Goal: Transaction & Acquisition: Purchase product/service

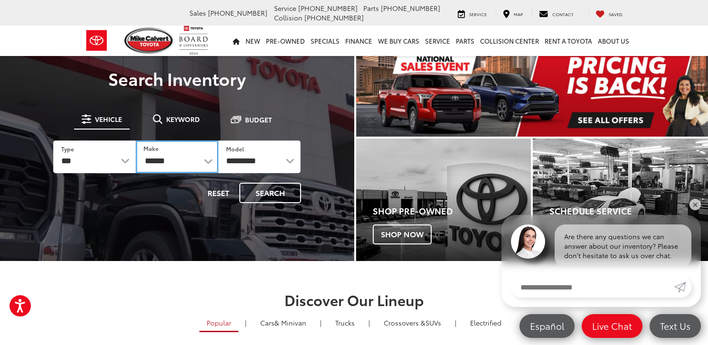
scroll to position [95, 0]
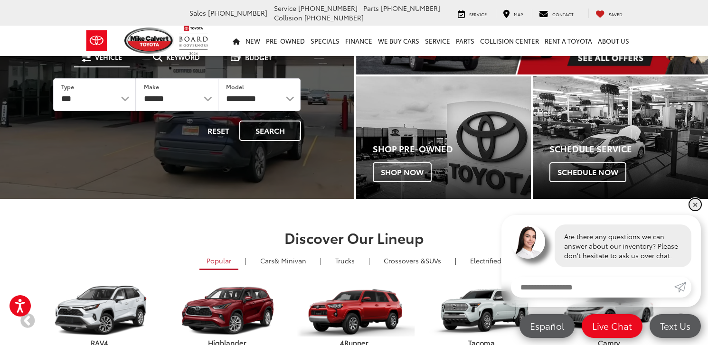
click at [696, 209] on link "✕" at bounding box center [694, 204] width 11 height 11
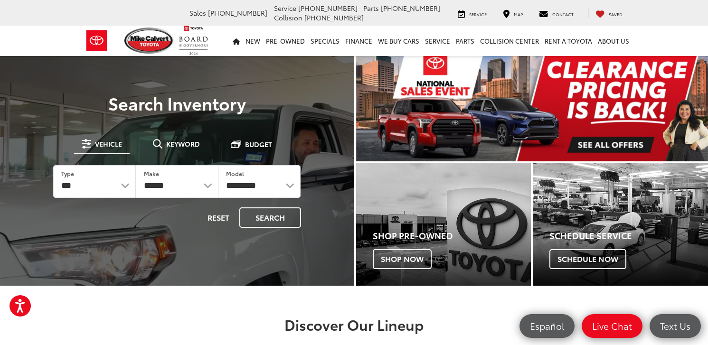
scroll to position [0, 0]
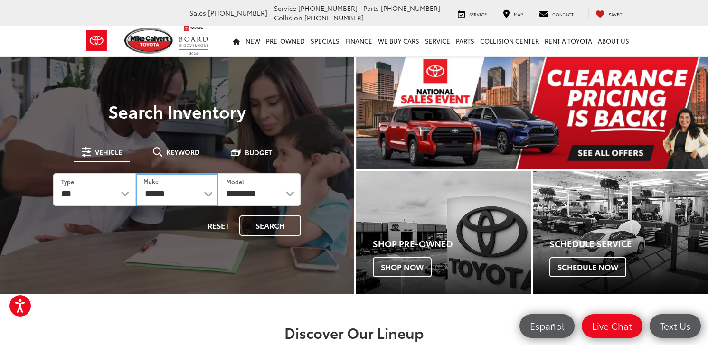
click at [200, 197] on select "**********" at bounding box center [177, 189] width 83 height 33
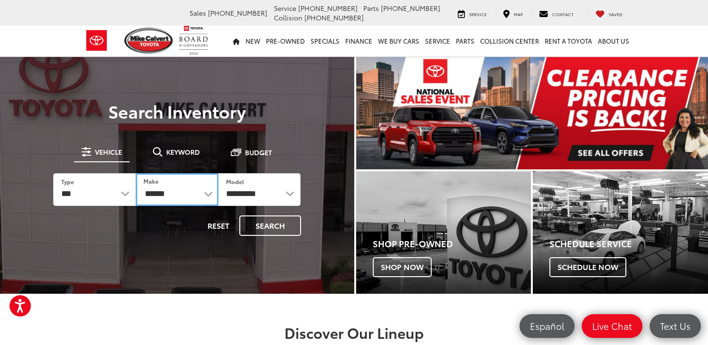
select select "******"
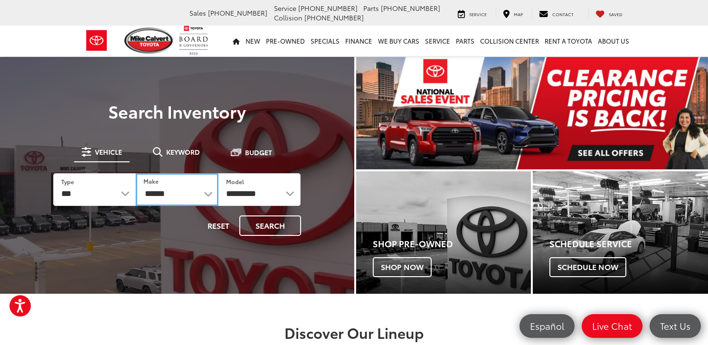
click at [136, 173] on select "**********" at bounding box center [177, 189] width 83 height 33
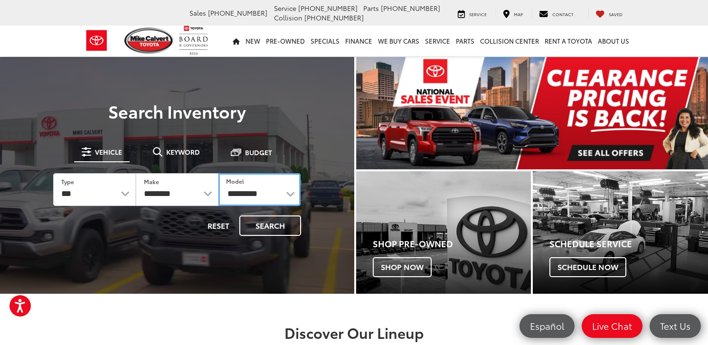
click at [269, 199] on select "**********" at bounding box center [259, 189] width 83 height 33
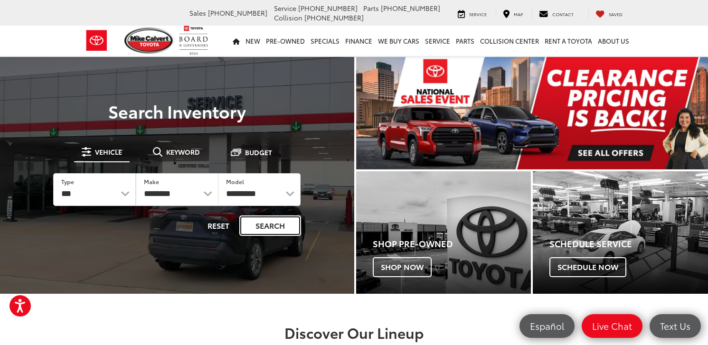
click at [281, 224] on button "Search" at bounding box center [270, 225] width 62 height 20
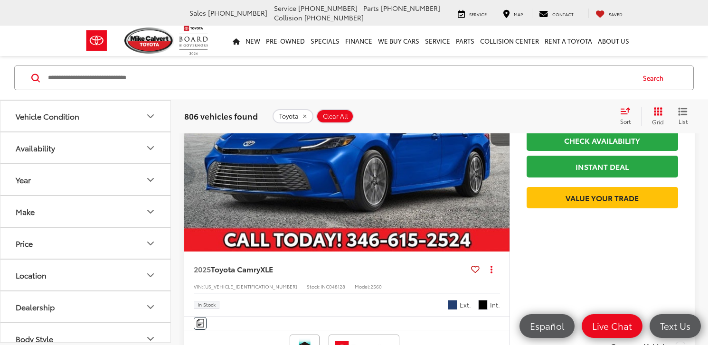
click at [622, 114] on icon "Select sort value" at bounding box center [625, 111] width 9 height 6
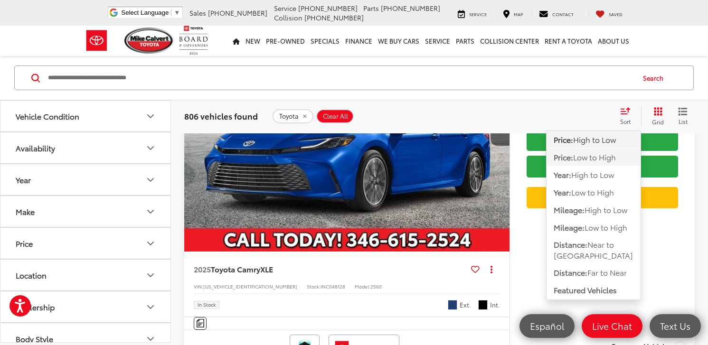
scroll to position [189, 0]
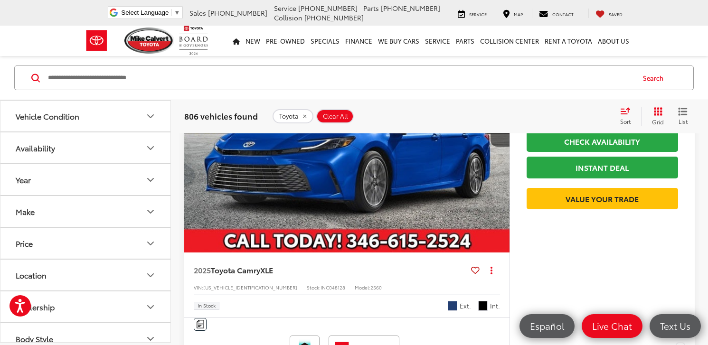
click at [628, 111] on icon "Select sort value" at bounding box center [625, 111] width 9 height 6
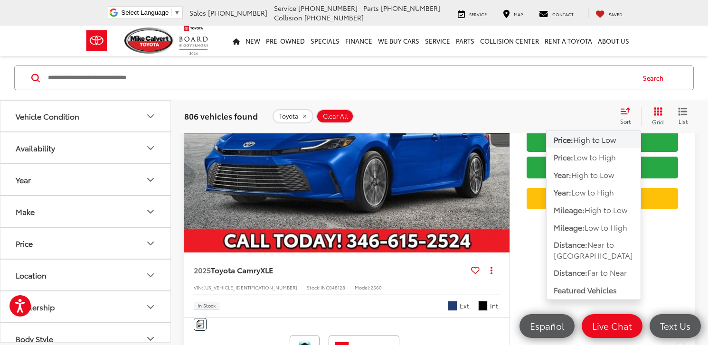
click at [587, 136] on span "High to Low" at bounding box center [594, 139] width 43 height 11
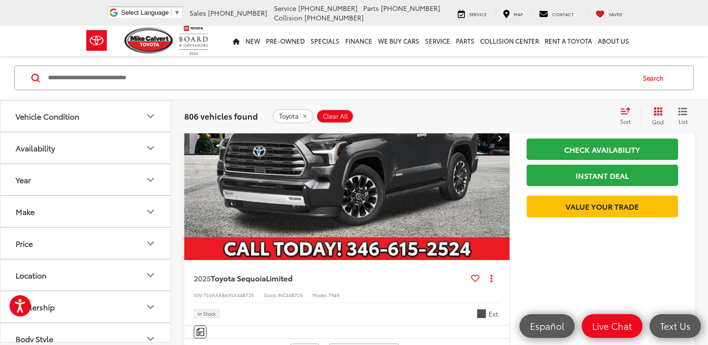
scroll to position [869, 0]
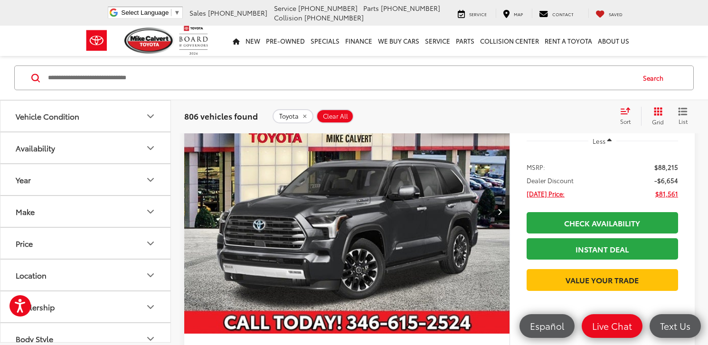
click at [114, 215] on button "Make" at bounding box center [85, 211] width 171 height 31
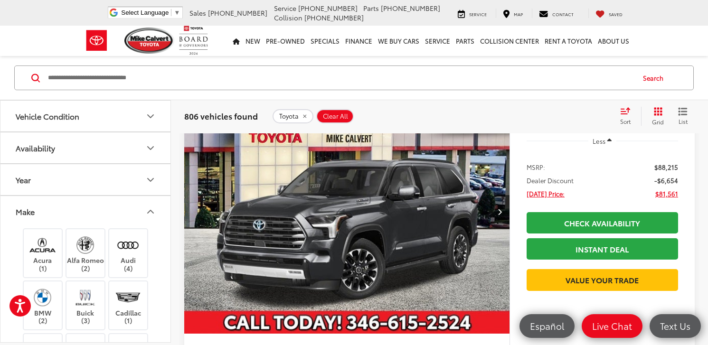
click at [138, 207] on button "Make" at bounding box center [85, 211] width 171 height 31
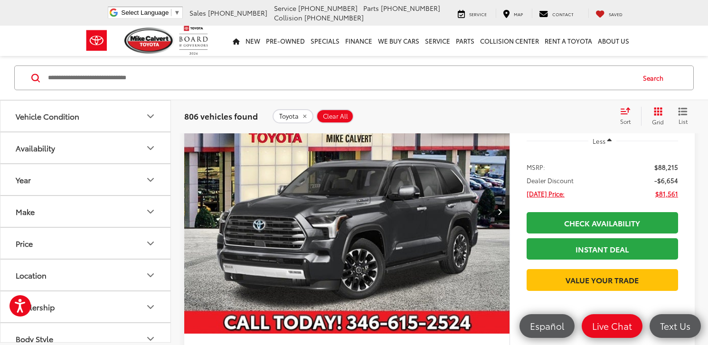
click at [62, 216] on button "Make" at bounding box center [85, 211] width 171 height 31
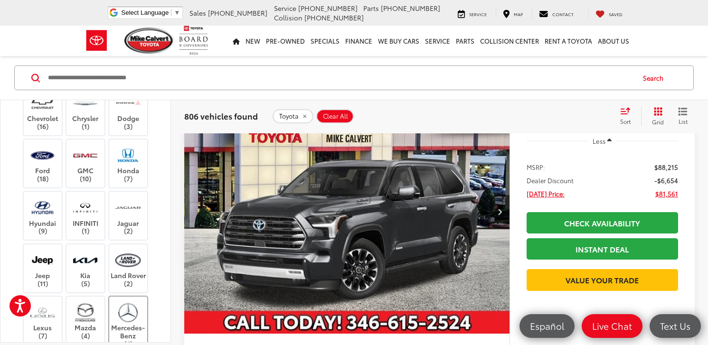
scroll to position [47, 0]
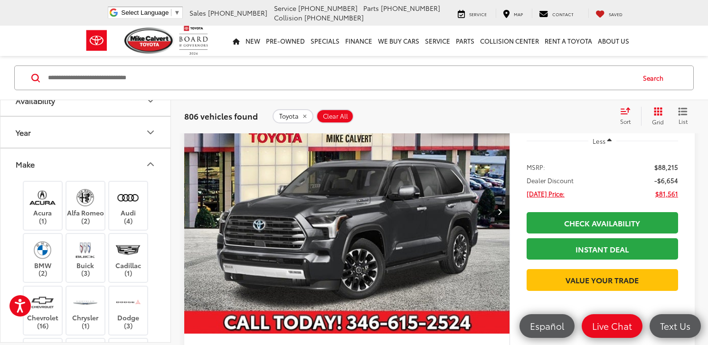
click at [131, 160] on button "Make" at bounding box center [85, 164] width 171 height 31
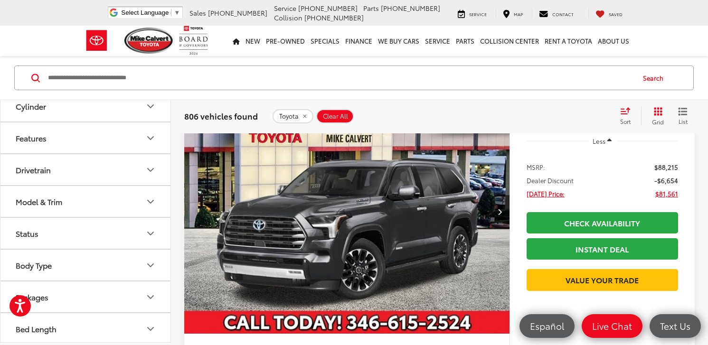
scroll to position [330, 0]
click at [93, 199] on button "Model & Trim" at bounding box center [85, 199] width 171 height 31
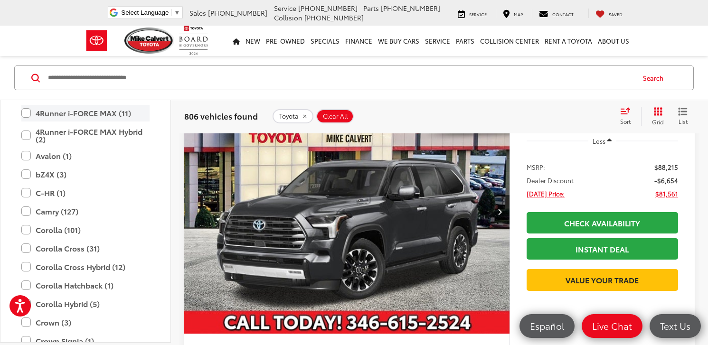
scroll to position [473, 0]
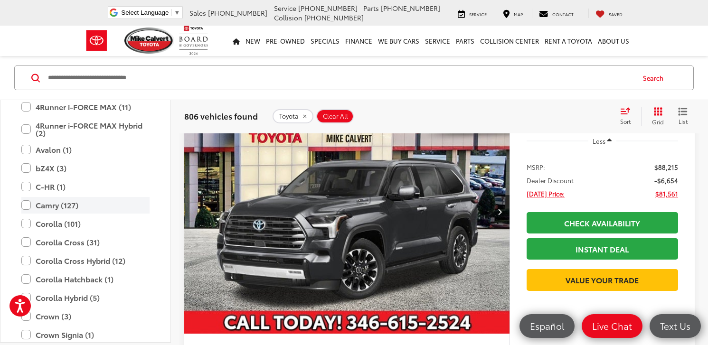
click at [24, 202] on label "Camry (127)" at bounding box center [85, 205] width 128 height 17
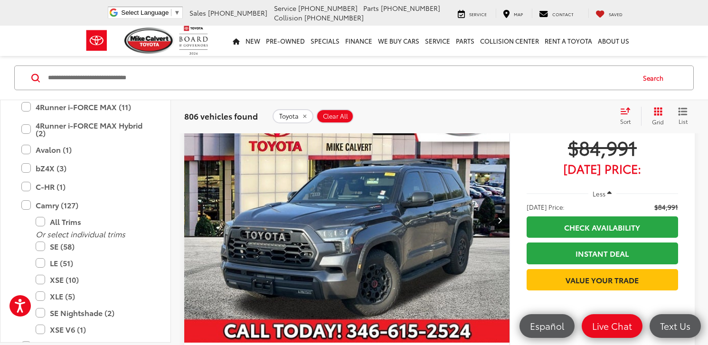
scroll to position [62, 0]
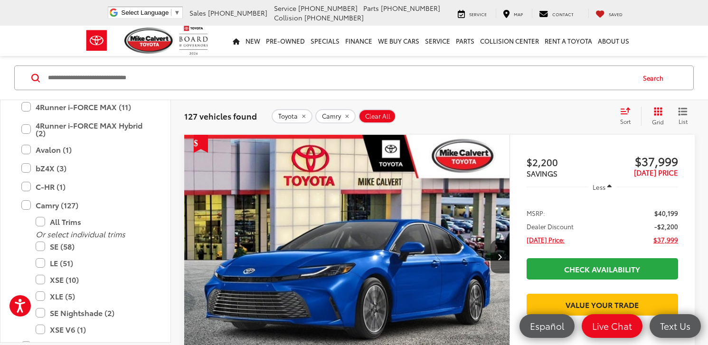
click at [665, 51] on nav "New New New Tundra Inventory Schedule Test Drive Model Research Toyota Reviews …" at bounding box center [354, 41] width 708 height 30
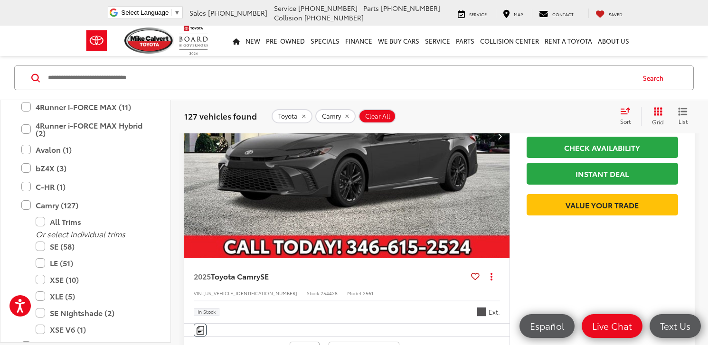
scroll to position [3954, 0]
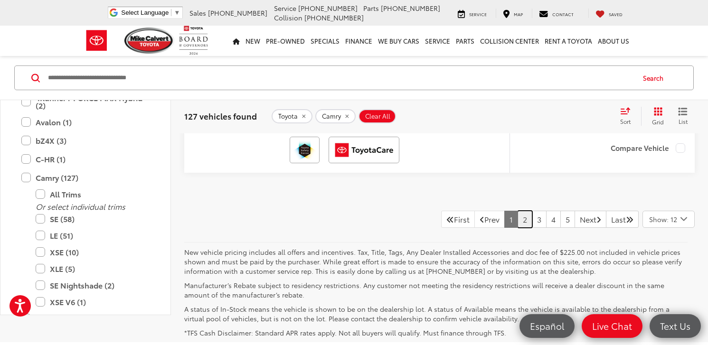
click at [517, 220] on link "2" at bounding box center [524, 219] width 15 height 17
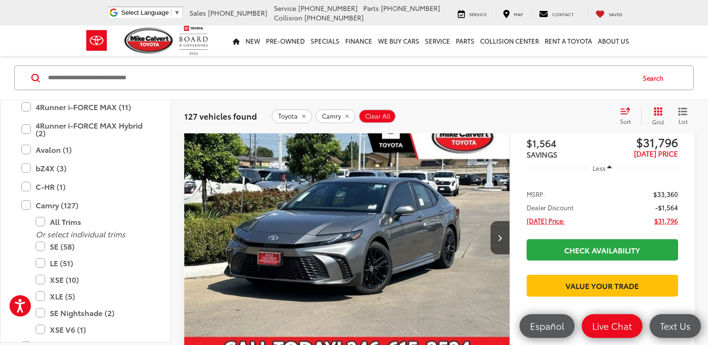
scroll to position [62, 0]
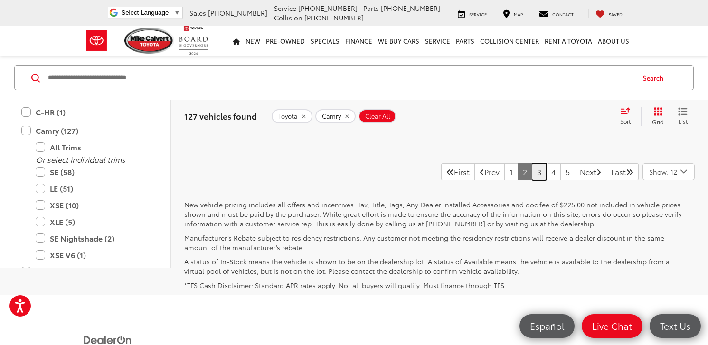
click at [532, 173] on link "3" at bounding box center [539, 171] width 15 height 17
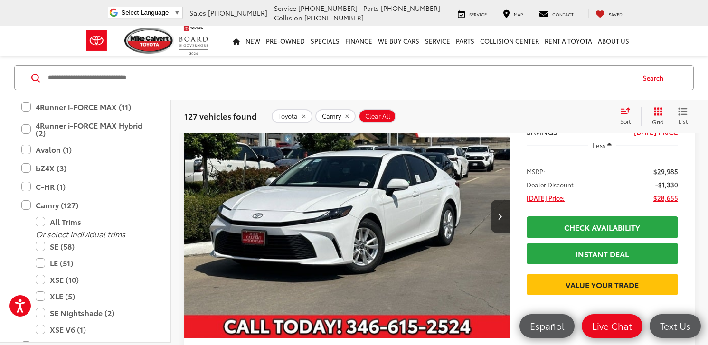
scroll to position [2006, 0]
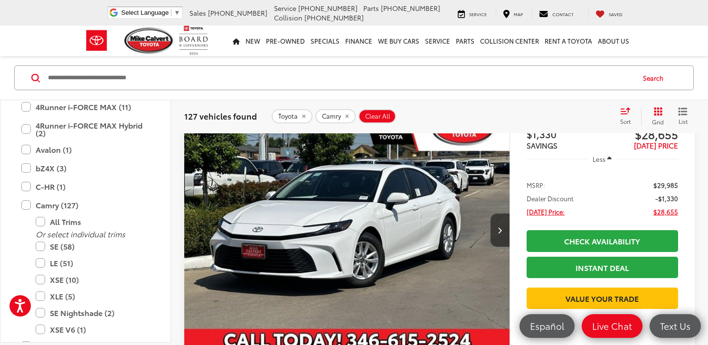
click at [490, 232] on button "Next image" at bounding box center [499, 230] width 19 height 33
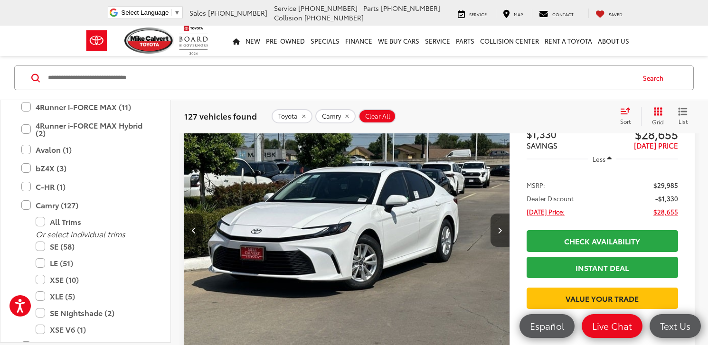
click at [498, 232] on icon "Next image" at bounding box center [499, 230] width 4 height 7
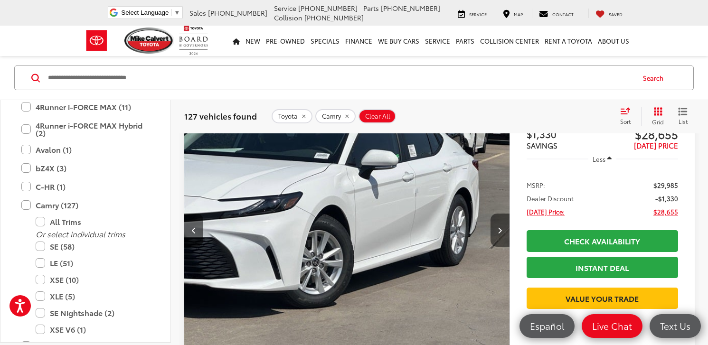
click at [501, 227] on icon "Next image" at bounding box center [499, 230] width 4 height 7
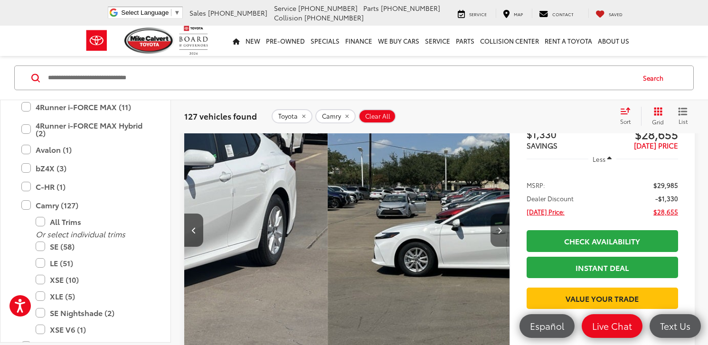
scroll to position [0, 980]
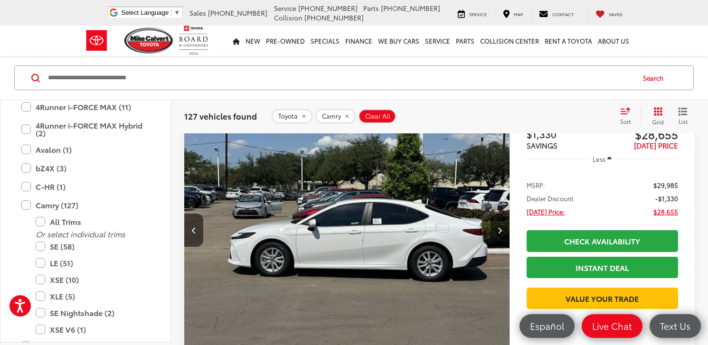
click at [501, 227] on icon "Next image" at bounding box center [499, 230] width 4 height 7
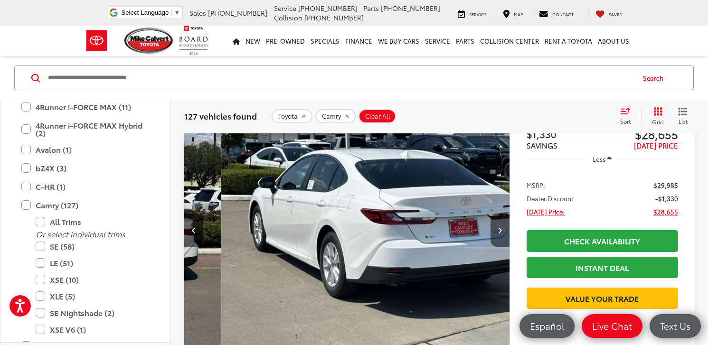
scroll to position [0, 1306]
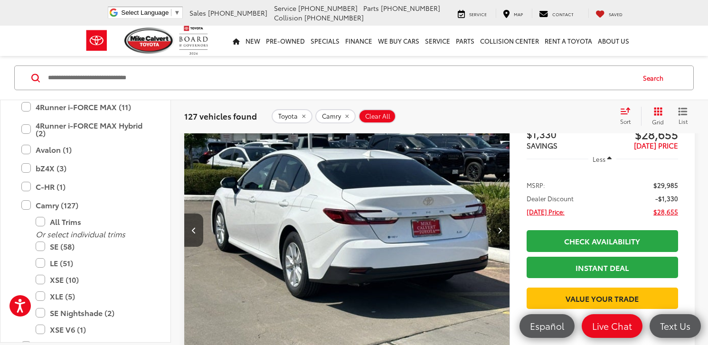
click at [502, 230] on button "Next image" at bounding box center [499, 230] width 19 height 33
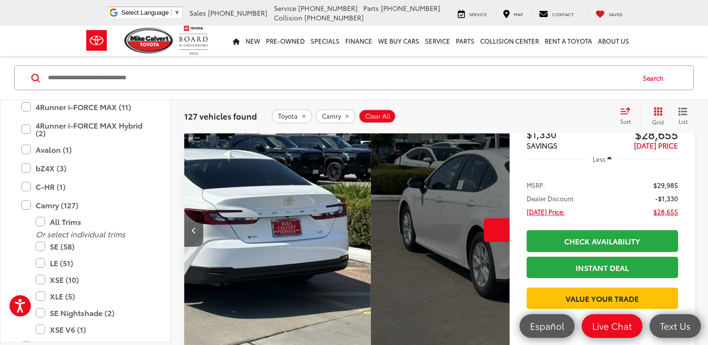
scroll to position [0, 1633]
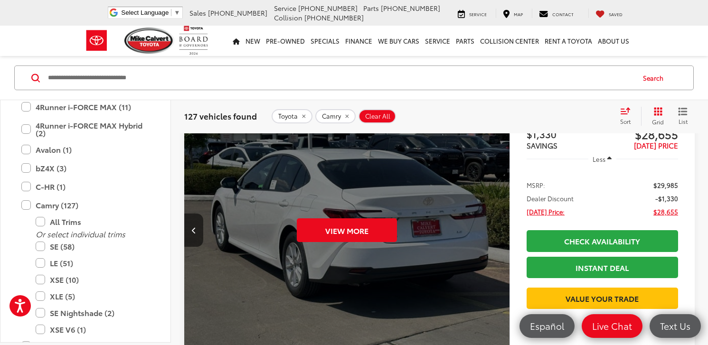
click at [502, 230] on div "View More" at bounding box center [347, 230] width 327 height 245
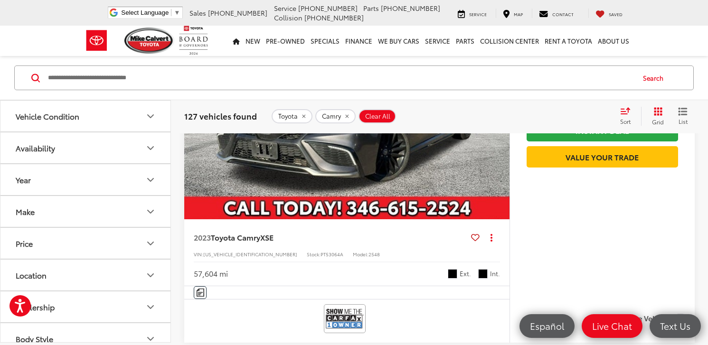
scroll to position [3289, 0]
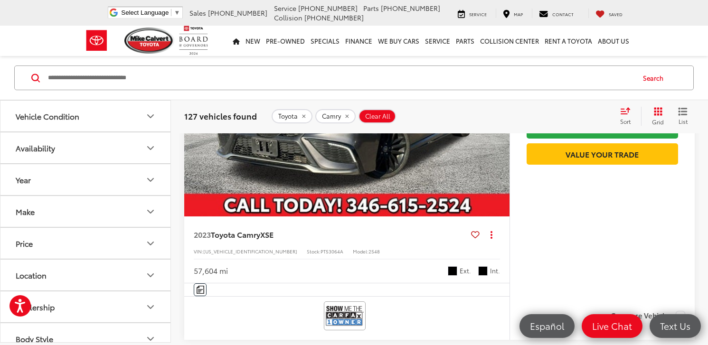
click at [418, 167] on img "2023 Toyota Camry XSE 0" at bounding box center [347, 94] width 327 height 245
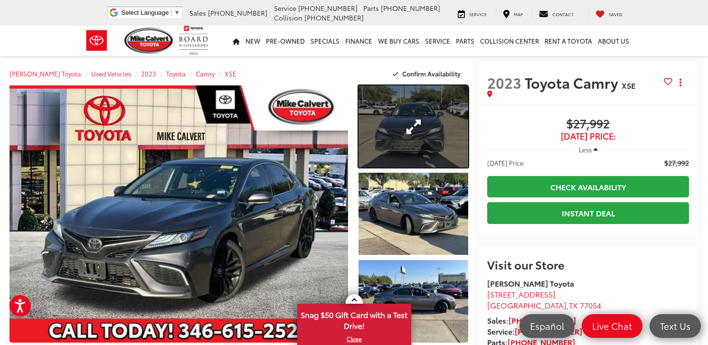
click at [430, 142] on link "Expand Photo 1" at bounding box center [413, 126] width 110 height 82
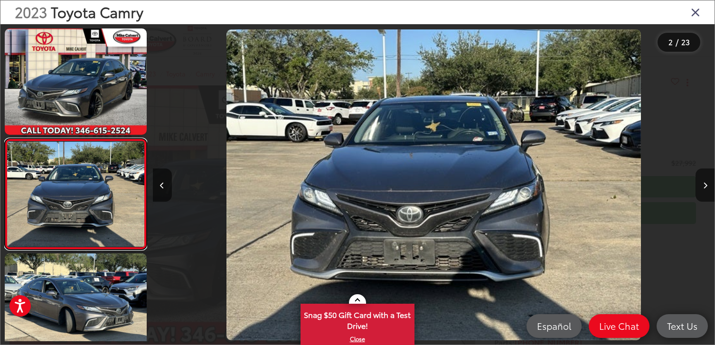
scroll to position [37, 0]
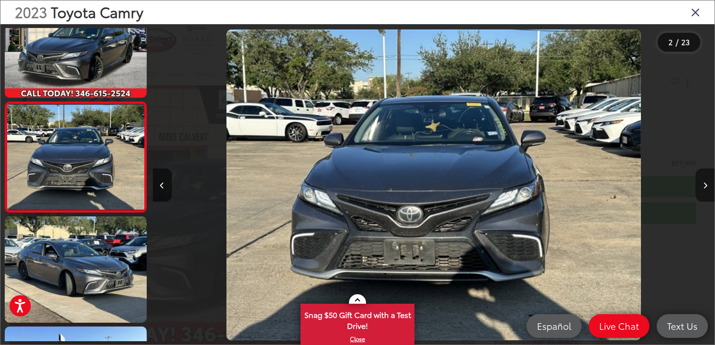
click at [707, 188] on button "Next image" at bounding box center [704, 184] width 19 height 33
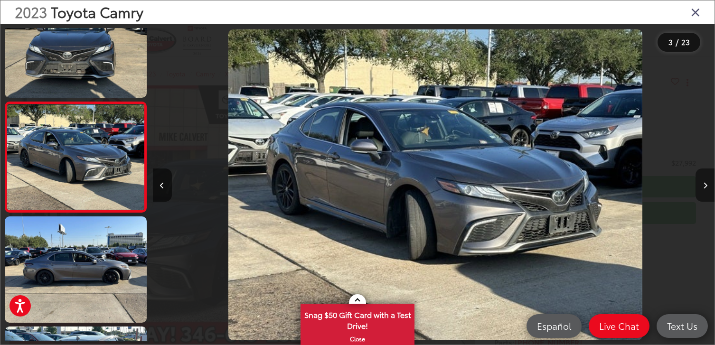
scroll to position [0, 1123]
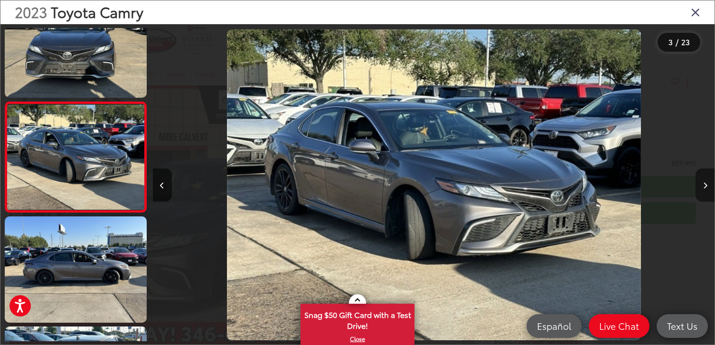
click at [707, 188] on button "Next image" at bounding box center [704, 184] width 19 height 33
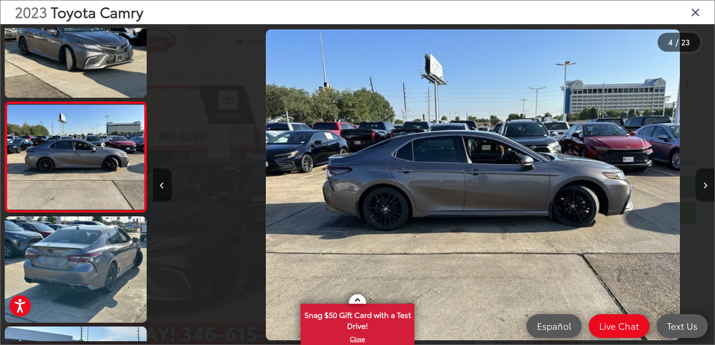
scroll to position [0, 1685]
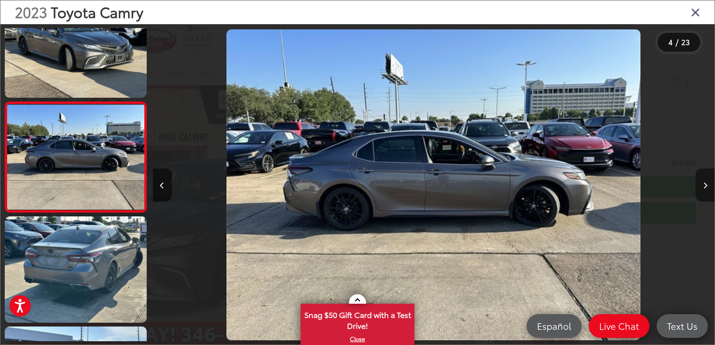
click at [705, 184] on icon "Next image" at bounding box center [705, 185] width 4 height 7
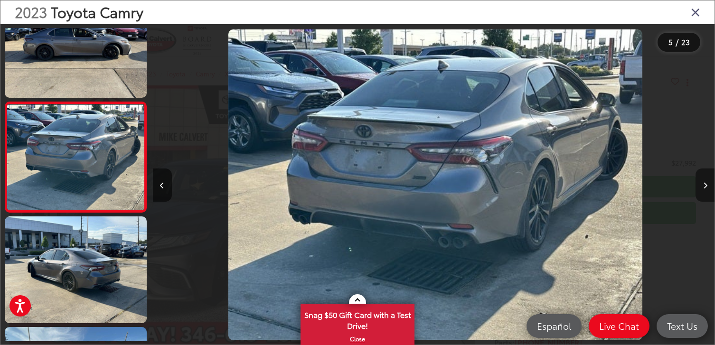
scroll to position [0, 2246]
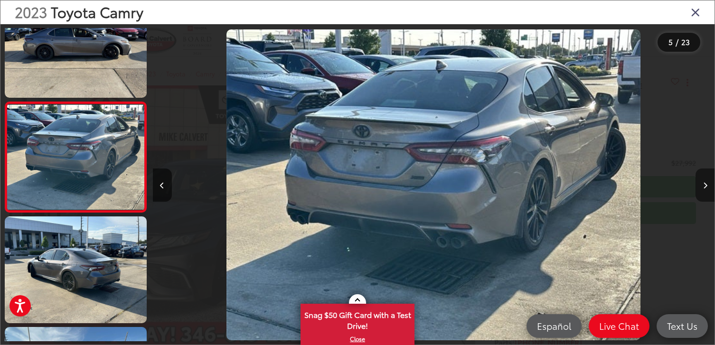
click at [705, 186] on icon "Next image" at bounding box center [705, 185] width 4 height 7
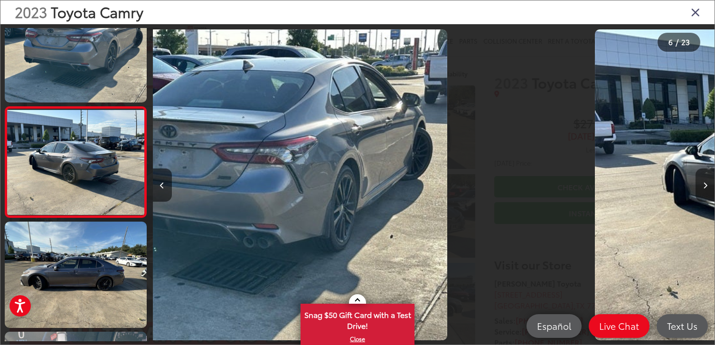
scroll to position [477, 0]
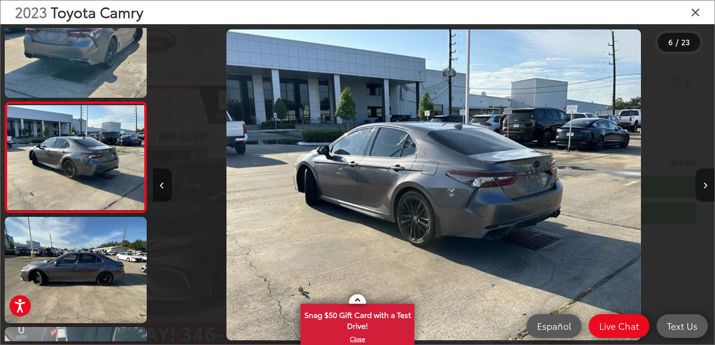
click at [705, 186] on icon "Next image" at bounding box center [705, 185] width 4 height 7
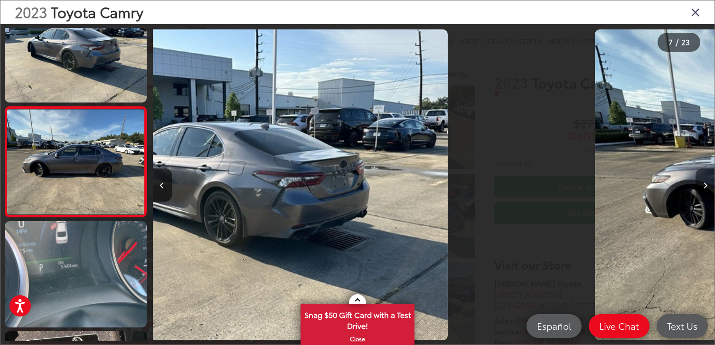
scroll to position [588, 0]
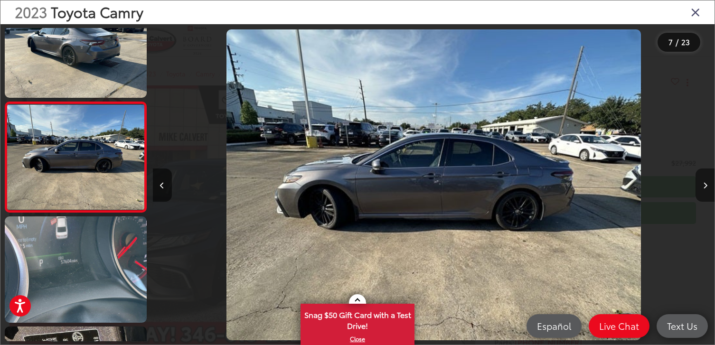
click at [705, 186] on icon "Next image" at bounding box center [705, 185] width 4 height 7
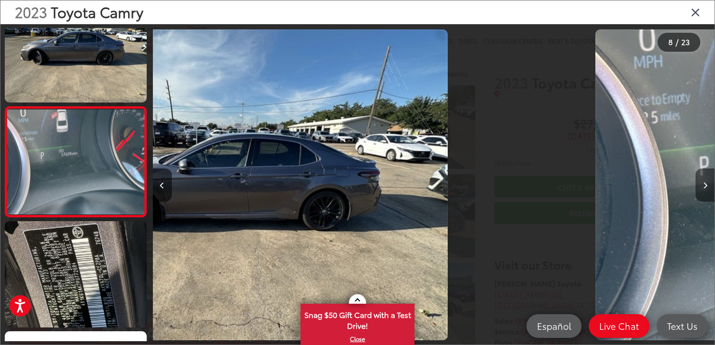
scroll to position [0, 0]
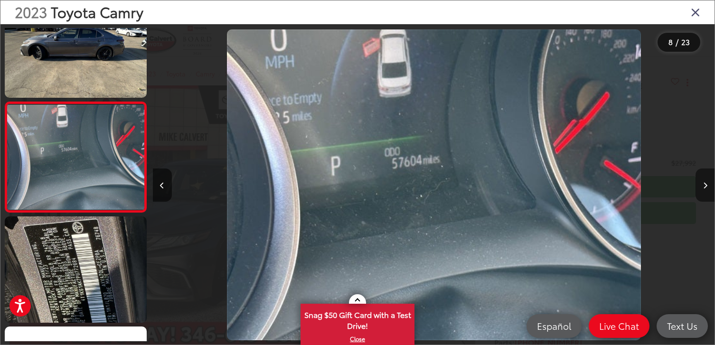
click at [705, 186] on icon "Next image" at bounding box center [705, 185] width 4 height 7
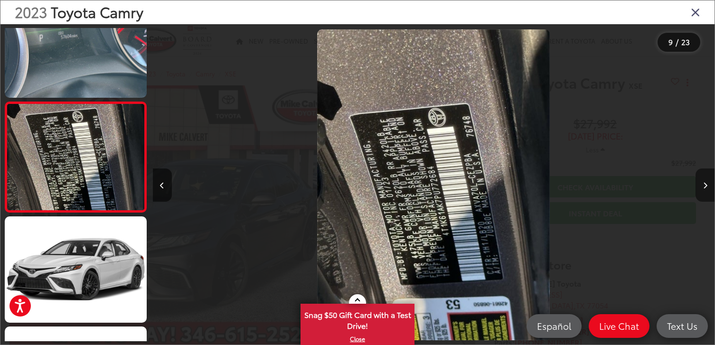
click at [705, 186] on icon "Next image" at bounding box center [705, 185] width 4 height 7
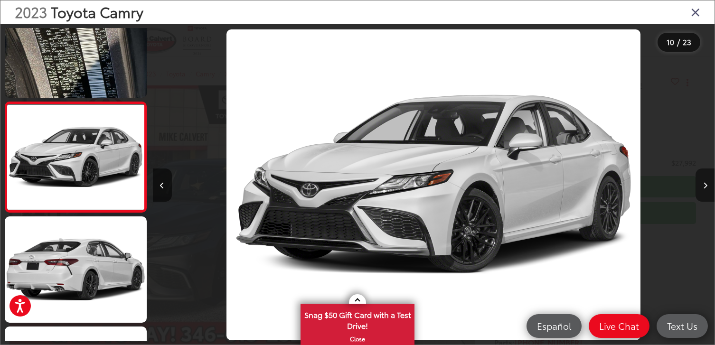
click at [705, 186] on icon "Next image" at bounding box center [705, 185] width 4 height 7
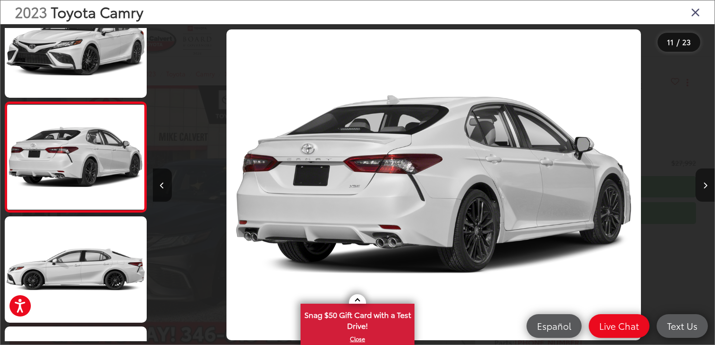
click at [705, 186] on icon "Next image" at bounding box center [705, 185] width 4 height 7
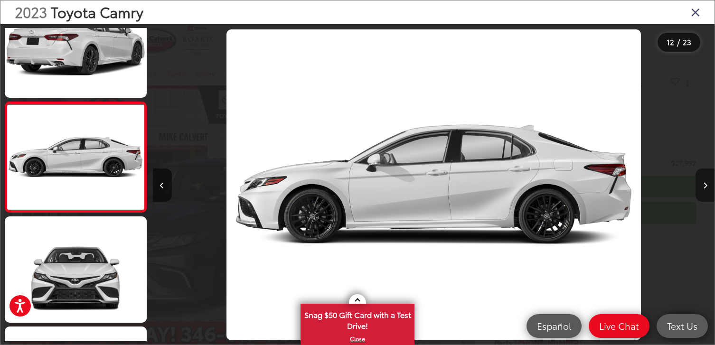
click at [705, 186] on icon "Next image" at bounding box center [705, 185] width 4 height 7
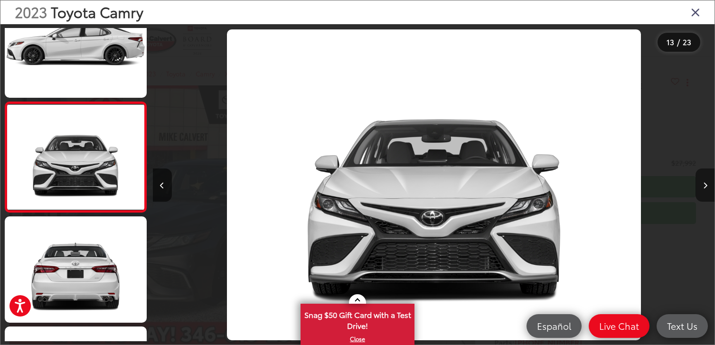
click at [705, 186] on icon "Next image" at bounding box center [705, 185] width 4 height 7
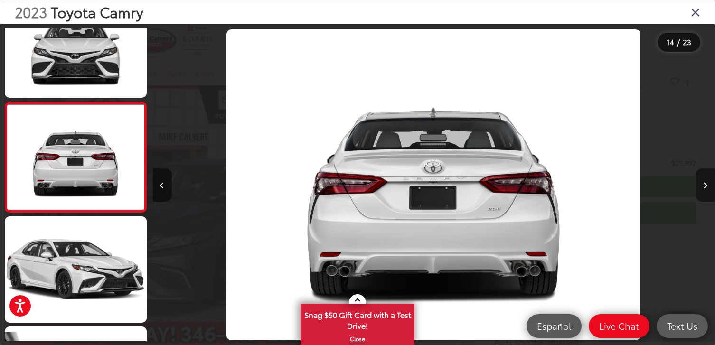
click at [705, 186] on icon "Next image" at bounding box center [705, 185] width 4 height 7
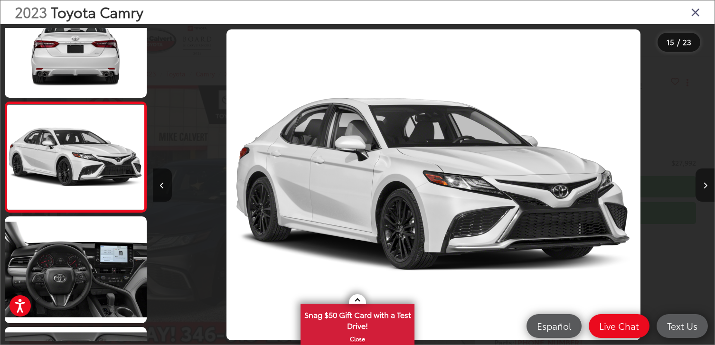
click at [705, 186] on icon "Next image" at bounding box center [705, 185] width 4 height 7
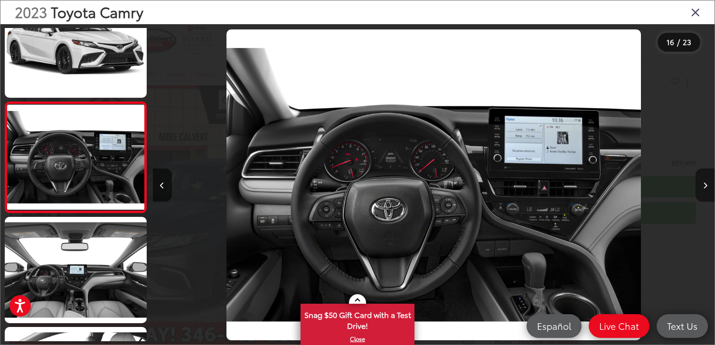
click at [705, 186] on icon "Next image" at bounding box center [705, 185] width 4 height 7
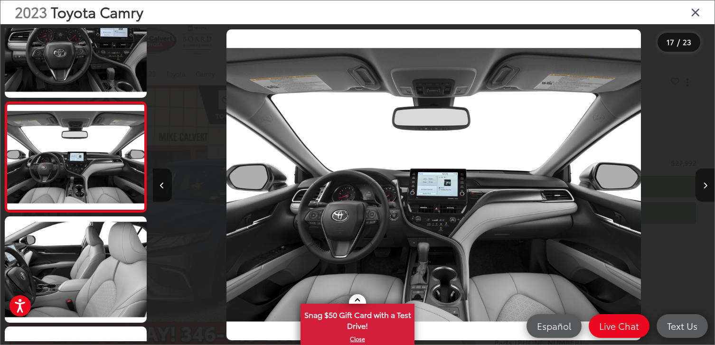
click at [705, 186] on icon "Next image" at bounding box center [705, 185] width 4 height 7
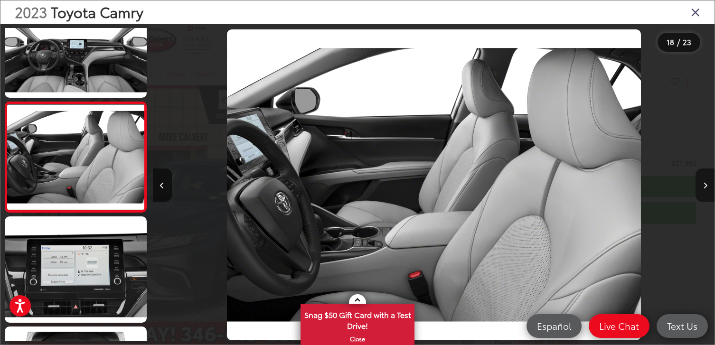
click at [705, 186] on icon "Next image" at bounding box center [705, 185] width 4 height 7
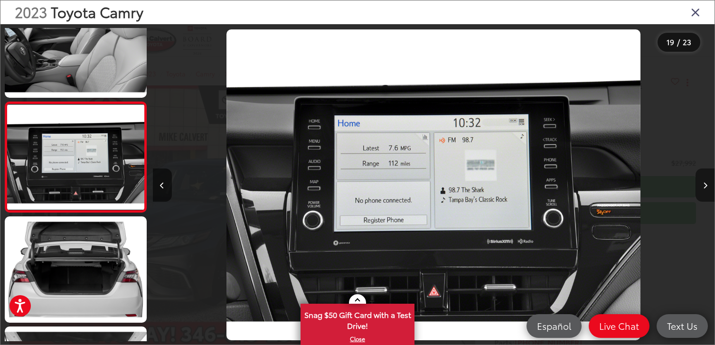
click at [705, 186] on icon "Next image" at bounding box center [705, 185] width 4 height 7
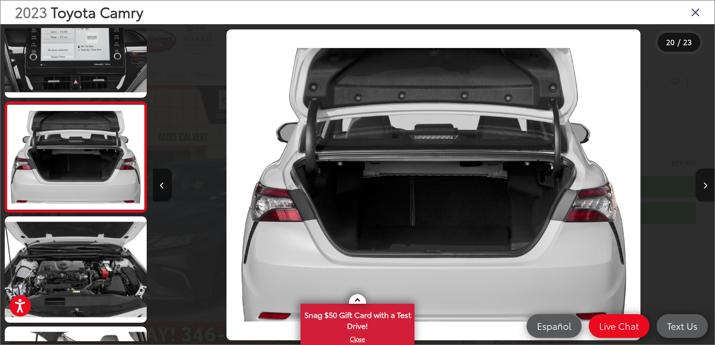
click at [705, 186] on icon "Next image" at bounding box center [705, 185] width 4 height 7
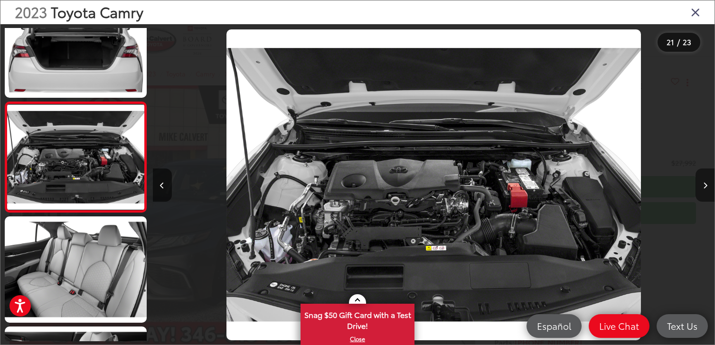
click at [705, 186] on icon "Next image" at bounding box center [705, 185] width 4 height 7
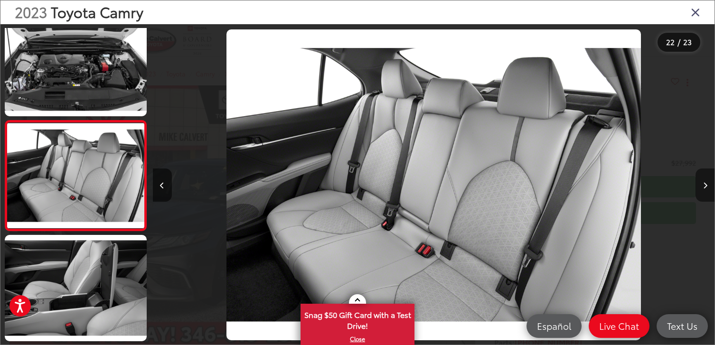
click at [700, 182] on button "Next image" at bounding box center [704, 184] width 19 height 33
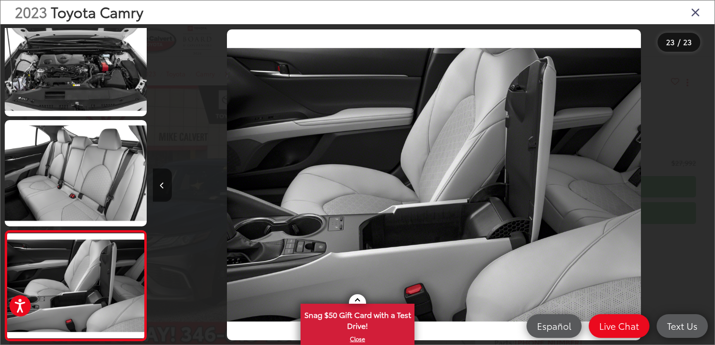
click at [677, 225] on div at bounding box center [644, 184] width 140 height 321
click at [702, 168] on div at bounding box center [644, 184] width 140 height 321
drag, startPoint x: 642, startPoint y: 173, endPoint x: 648, endPoint y: 172, distance: 6.2
click at [648, 172] on div at bounding box center [644, 184] width 140 height 321
click at [228, 93] on div at bounding box center [223, 184] width 140 height 321
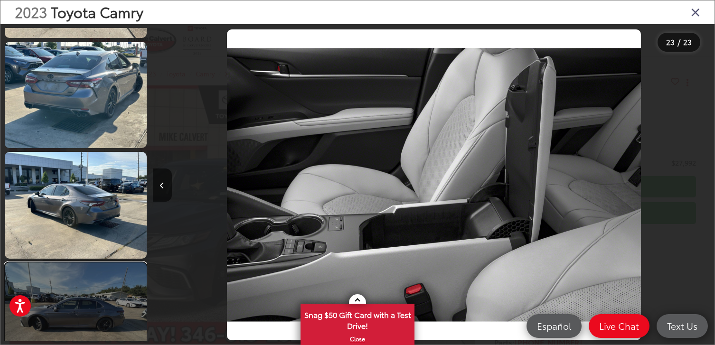
click at [88, 299] on link at bounding box center [76, 315] width 142 height 106
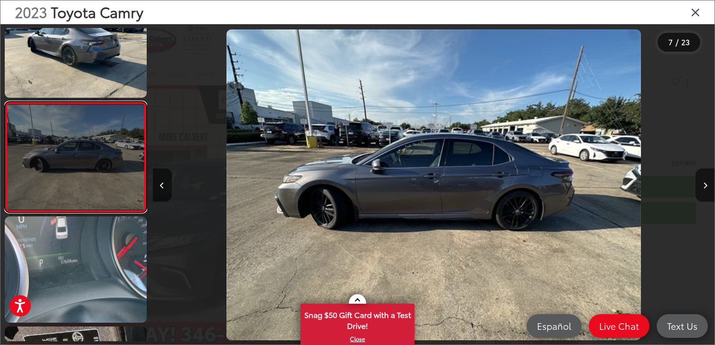
click at [91, 161] on link at bounding box center [76, 157] width 142 height 111
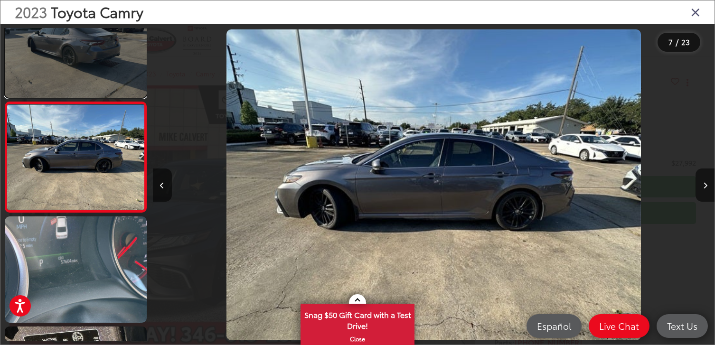
click at [89, 75] on link at bounding box center [76, 44] width 142 height 106
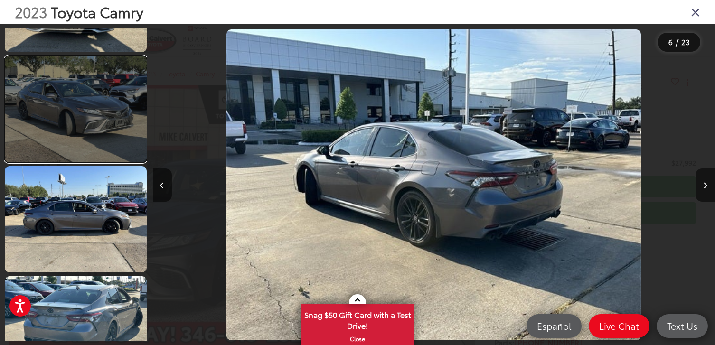
click at [77, 129] on link at bounding box center [76, 109] width 142 height 106
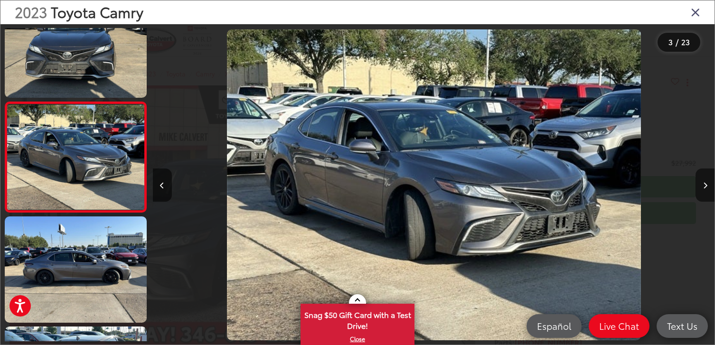
click at [358, 144] on img "2023 Toyota Camry XSE 2" at bounding box center [434, 184] width 414 height 310
click at [420, 243] on img "2023 Toyota Camry XSE 2" at bounding box center [434, 184] width 414 height 310
click at [187, 249] on div at bounding box center [223, 184] width 140 height 321
click at [695, 12] on icon "Close gallery" at bounding box center [695, 12] width 9 height 12
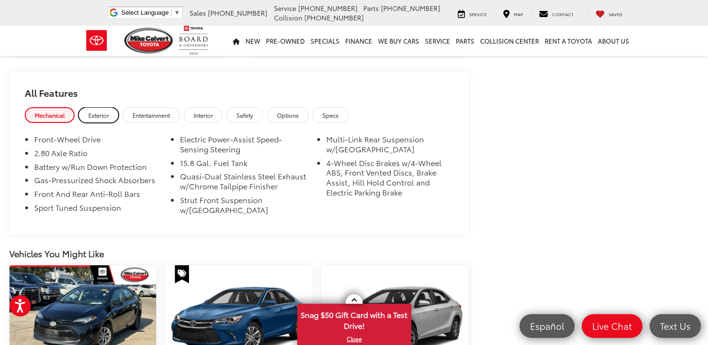
click at [105, 111] on span "Exterior" at bounding box center [98, 115] width 20 height 8
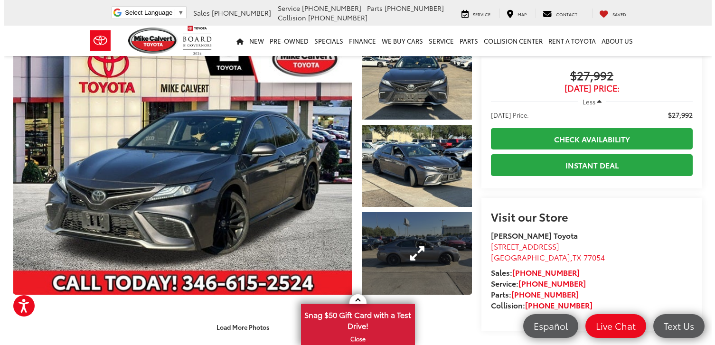
scroll to position [47, 0]
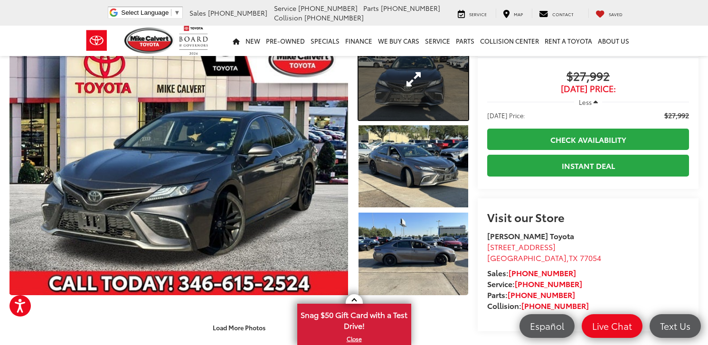
click at [419, 95] on link "Expand Photo 1" at bounding box center [413, 79] width 110 height 82
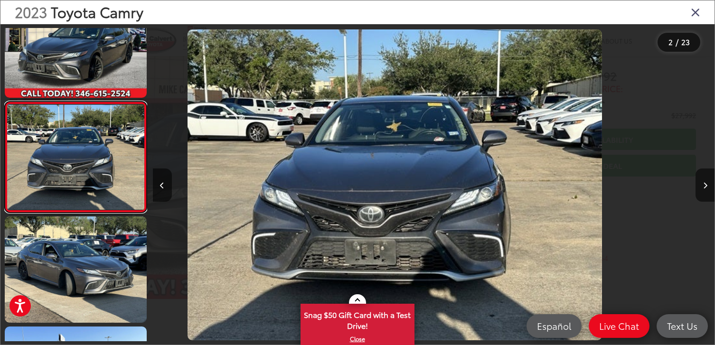
scroll to position [0, 561]
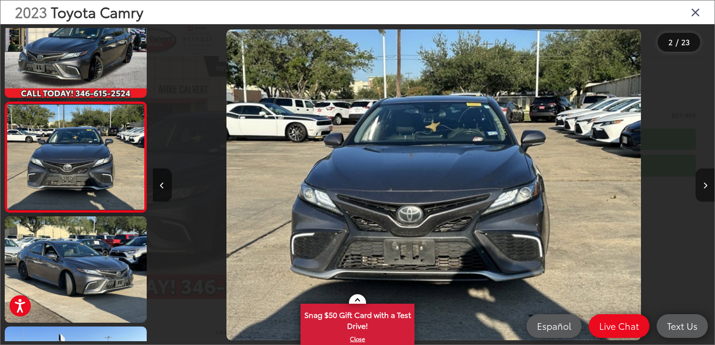
click at [700, 191] on button "Next image" at bounding box center [704, 184] width 19 height 33
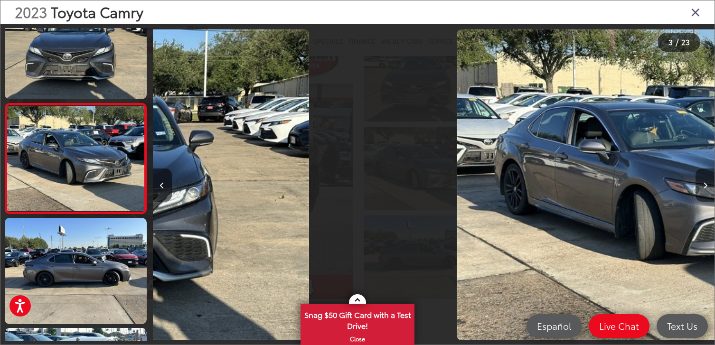
scroll to position [147, 0]
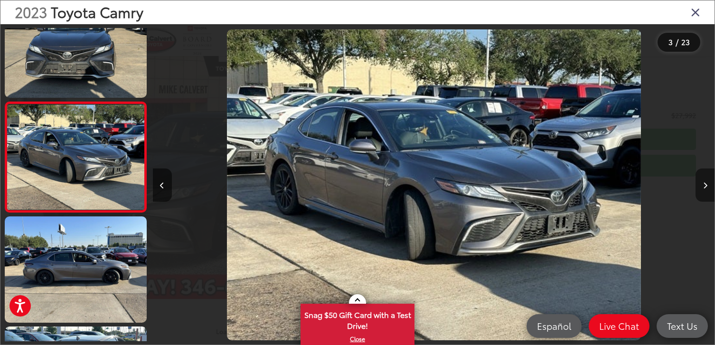
click at [701, 188] on button "Next image" at bounding box center [704, 184] width 19 height 33
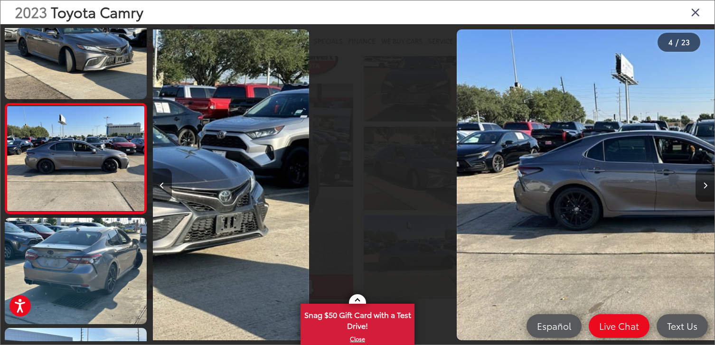
scroll to position [257, 0]
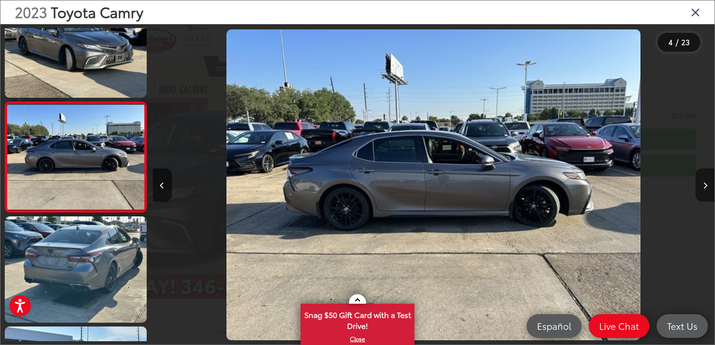
click at [701, 188] on button "Next image" at bounding box center [704, 184] width 19 height 33
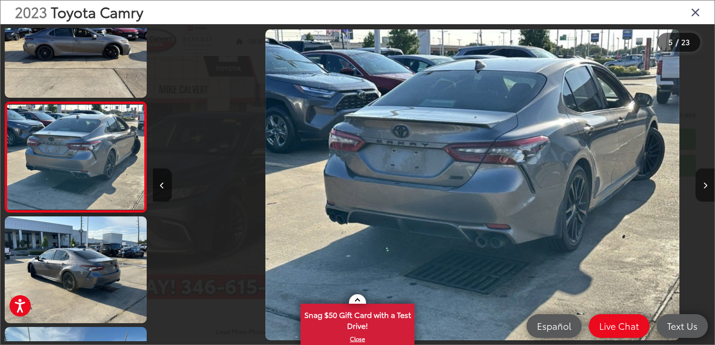
scroll to position [0, 2246]
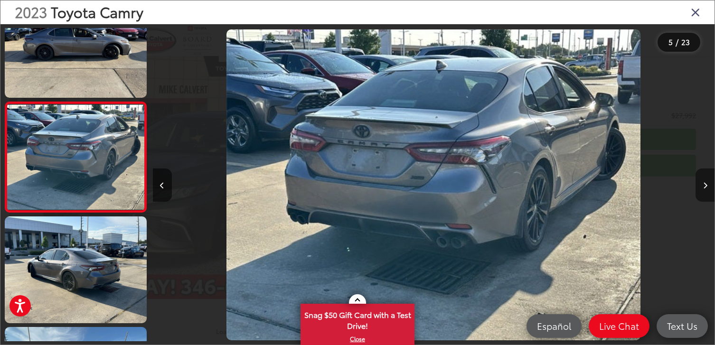
click at [701, 188] on button "Next image" at bounding box center [704, 184] width 19 height 33
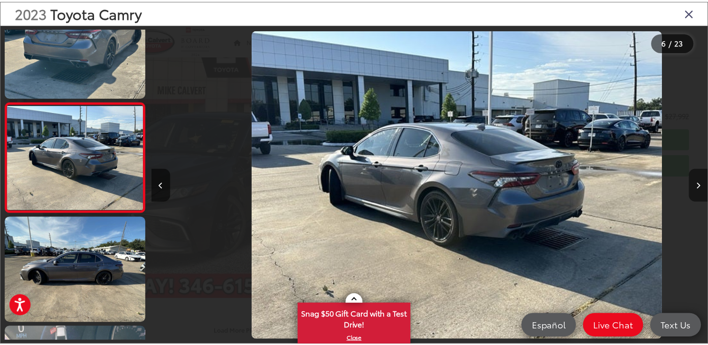
scroll to position [0, 2808]
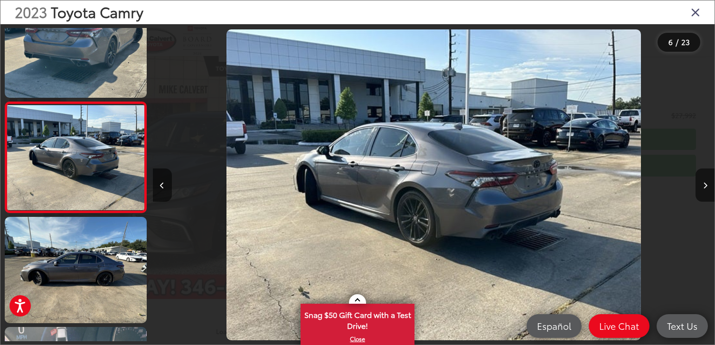
click at [664, 155] on div at bounding box center [644, 184] width 140 height 321
click at [692, 15] on icon "Close gallery" at bounding box center [695, 12] width 9 height 12
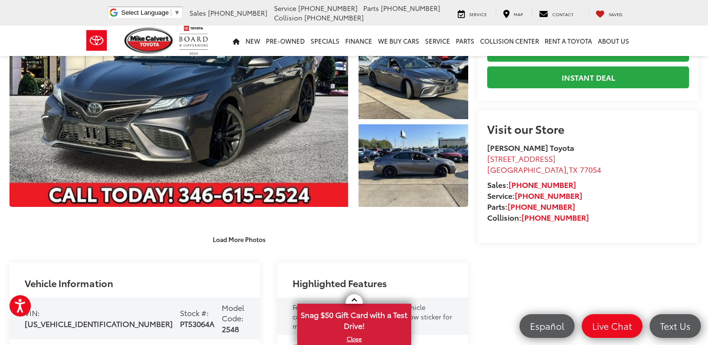
scroll to position [237, 0]
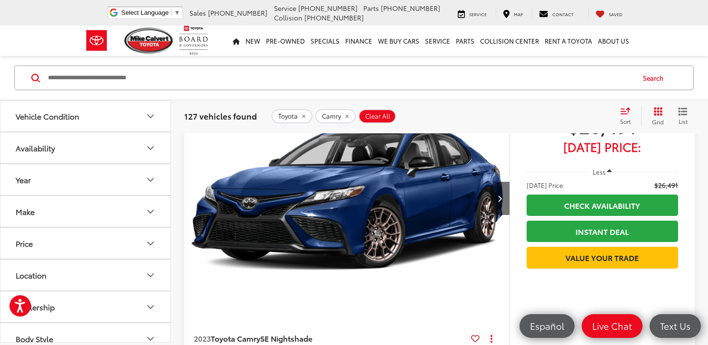
scroll to position [4286, 0]
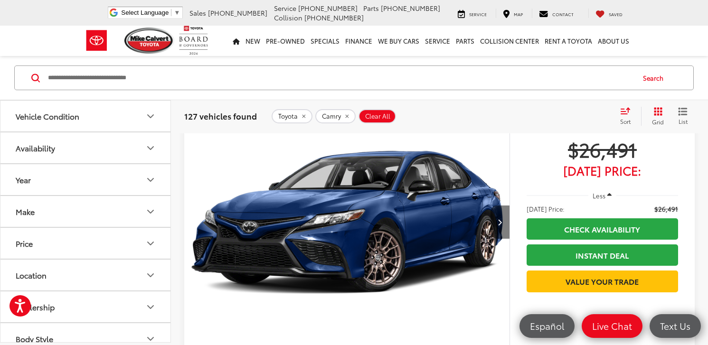
click at [502, 225] on icon "Next image" at bounding box center [499, 222] width 4 height 7
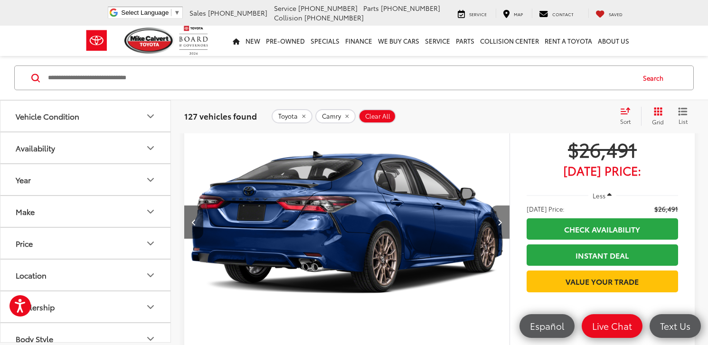
click at [502, 225] on icon "Next image" at bounding box center [499, 222] width 4 height 7
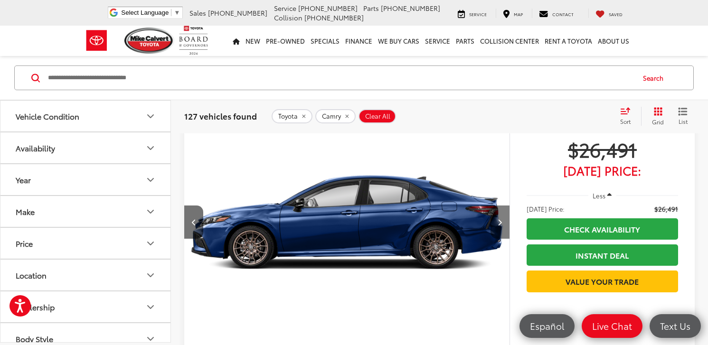
click at [504, 239] on button "Next image" at bounding box center [499, 221] width 19 height 33
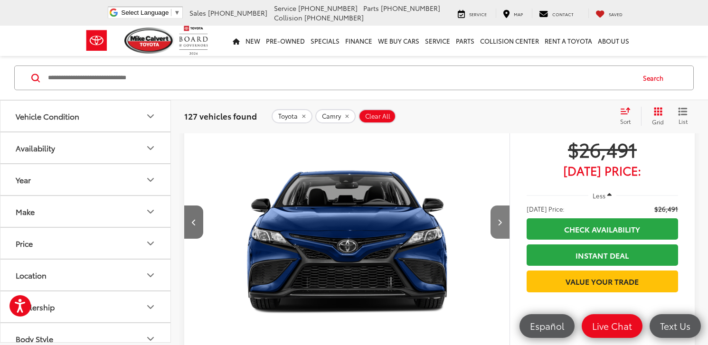
click at [504, 239] on button "Next image" at bounding box center [499, 221] width 19 height 33
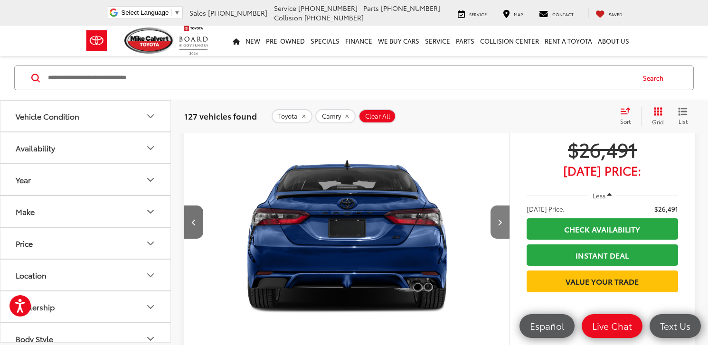
click at [504, 239] on button "Next image" at bounding box center [499, 221] width 19 height 33
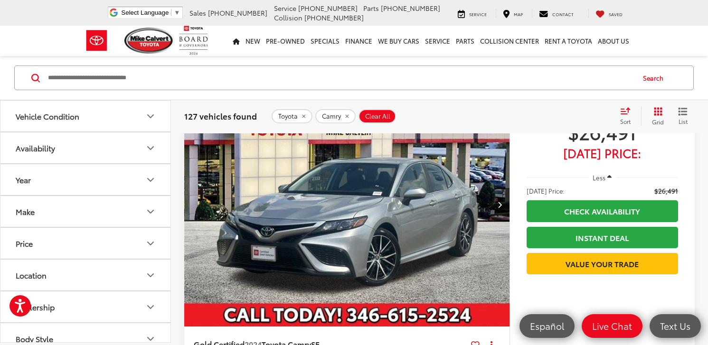
scroll to position [3906, 0]
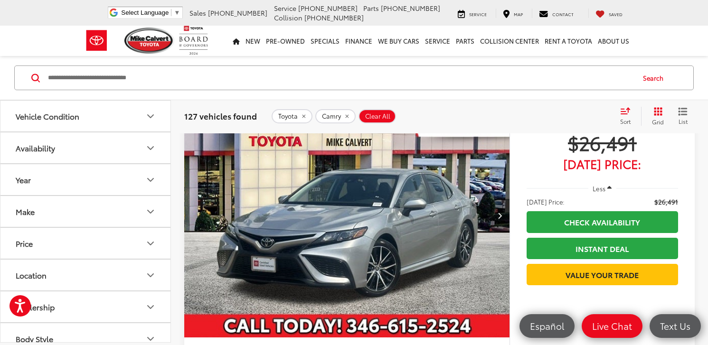
click at [501, 219] on icon "Next image" at bounding box center [499, 215] width 4 height 7
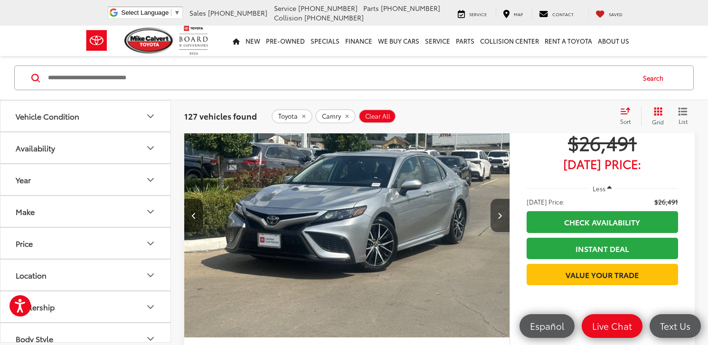
click at [501, 219] on icon "Next image" at bounding box center [499, 215] width 4 height 7
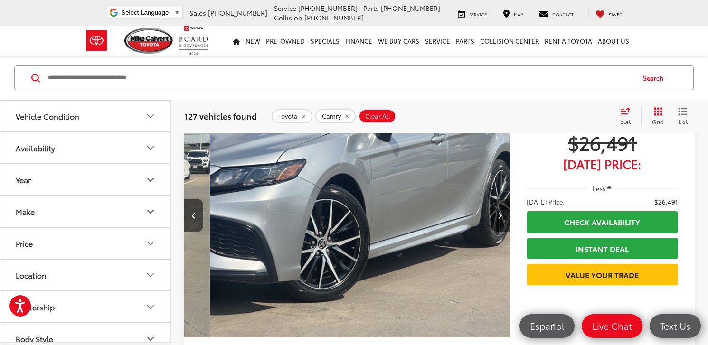
scroll to position [0, 653]
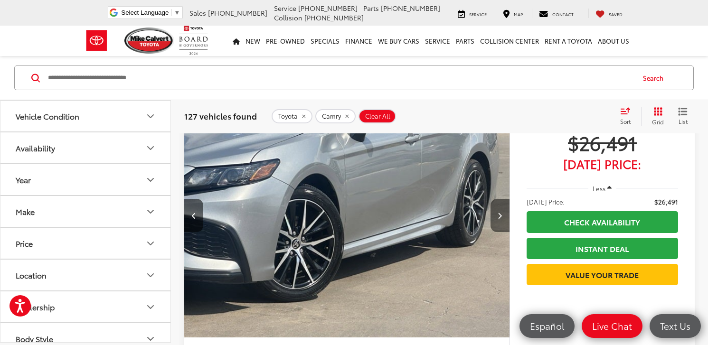
click at [499, 219] on icon "Next image" at bounding box center [499, 215] width 4 height 7
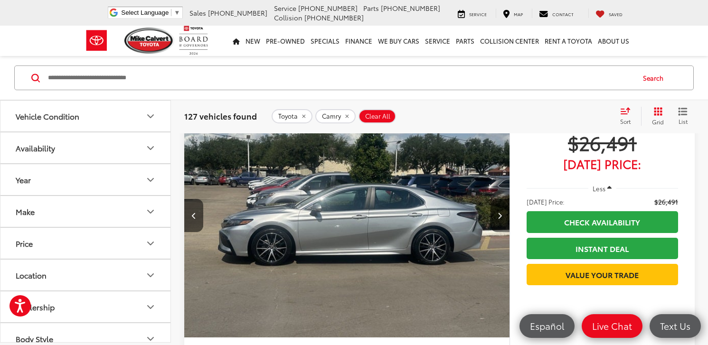
click at [499, 219] on icon "Next image" at bounding box center [499, 215] width 4 height 7
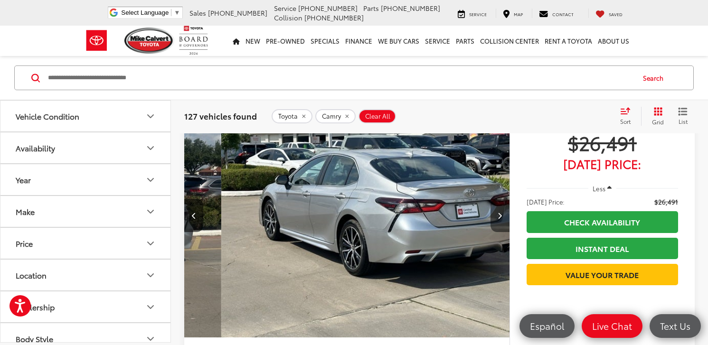
scroll to position [0, 1306]
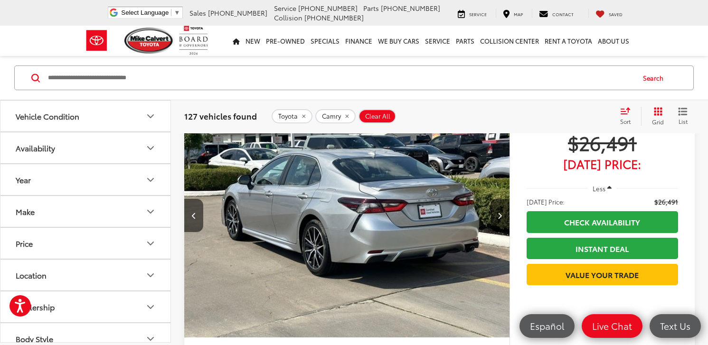
click at [499, 219] on icon "Next image" at bounding box center [499, 215] width 4 height 7
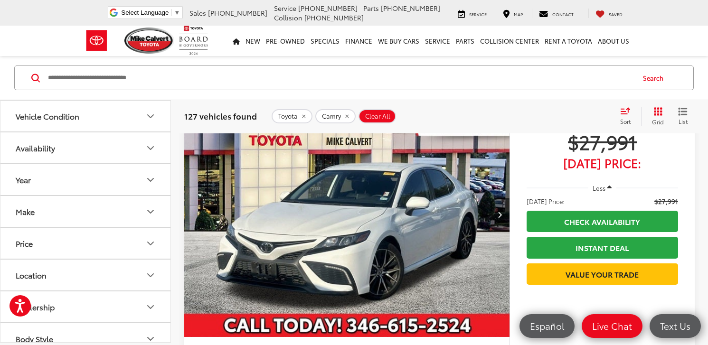
scroll to position [3574, 0]
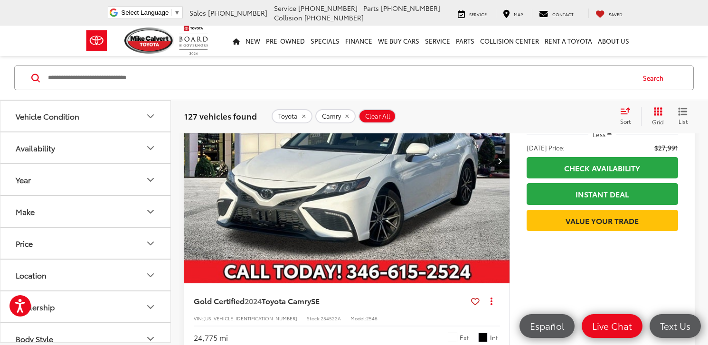
click at [492, 177] on button "Next image" at bounding box center [499, 160] width 19 height 33
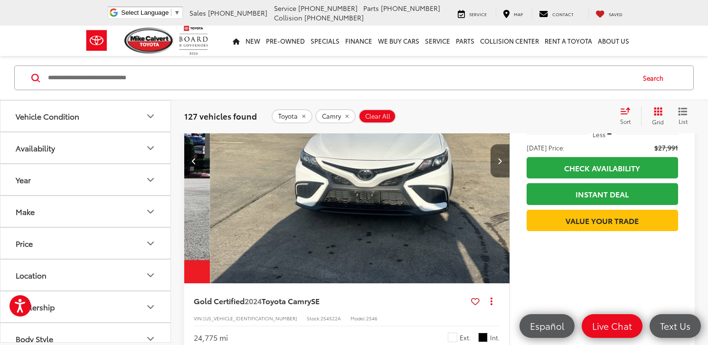
scroll to position [0, 327]
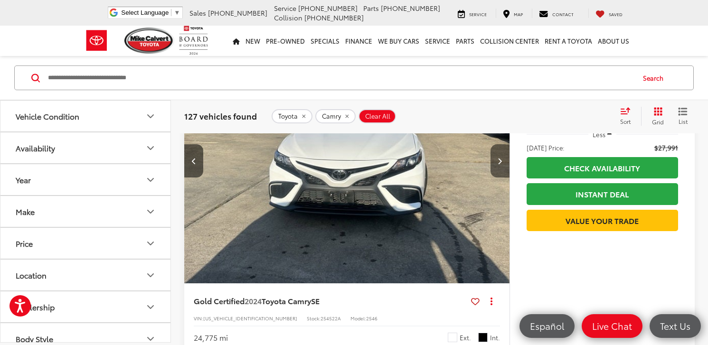
click at [498, 164] on icon "Next image" at bounding box center [499, 161] width 4 height 7
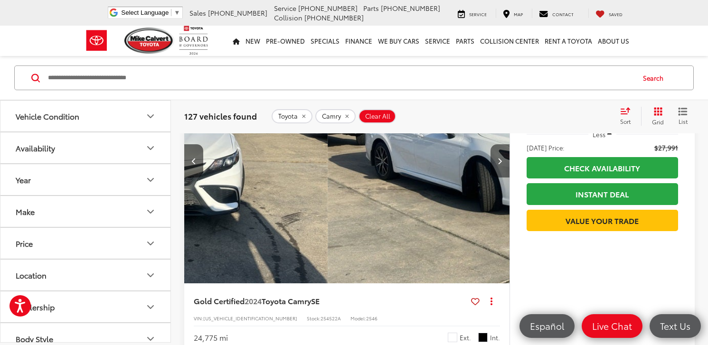
scroll to position [0, 653]
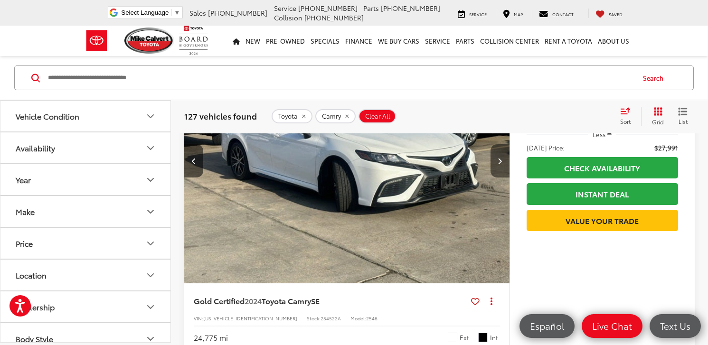
click at [498, 164] on icon "Next image" at bounding box center [499, 161] width 4 height 7
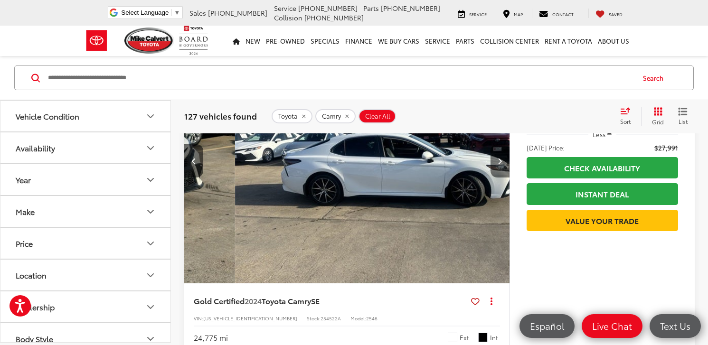
scroll to position [0, 980]
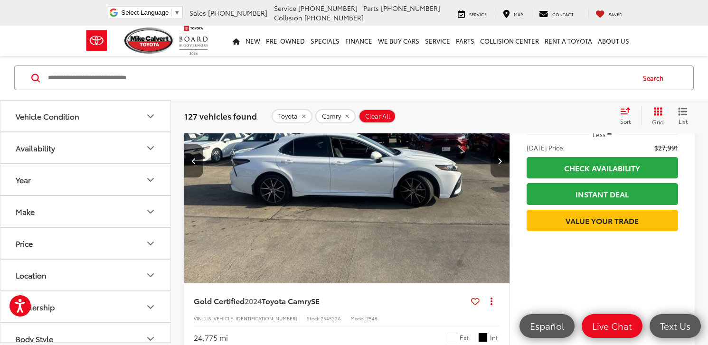
click at [499, 164] on icon "Next image" at bounding box center [499, 161] width 4 height 7
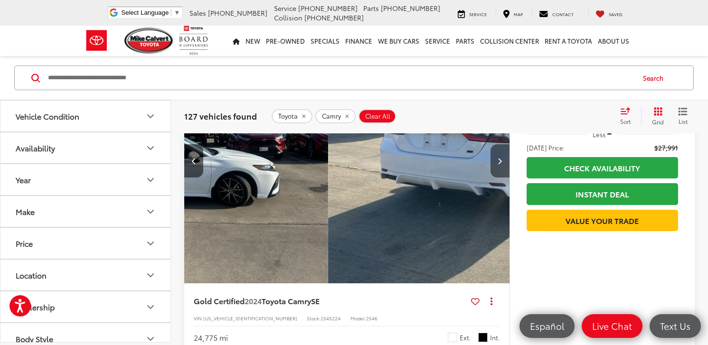
scroll to position [0, 1306]
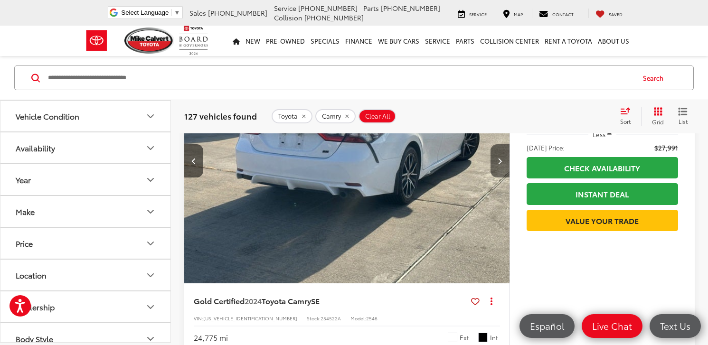
click at [499, 164] on icon "Next image" at bounding box center [499, 161] width 4 height 7
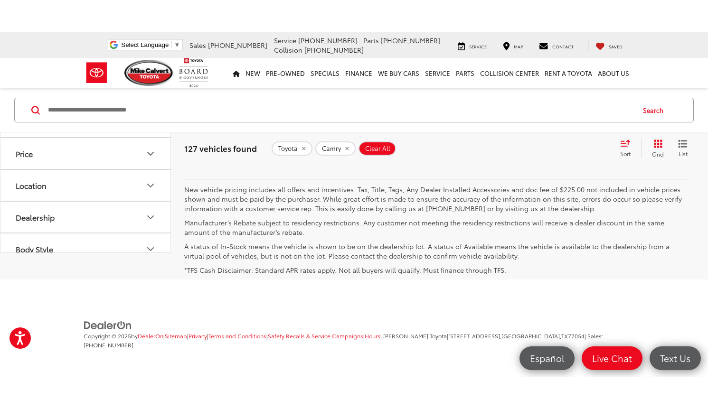
scroll to position [4647, 0]
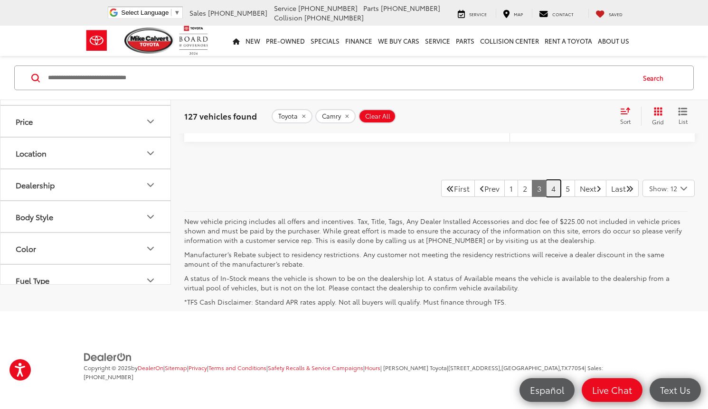
click at [546, 188] on link "4" at bounding box center [553, 188] width 15 height 17
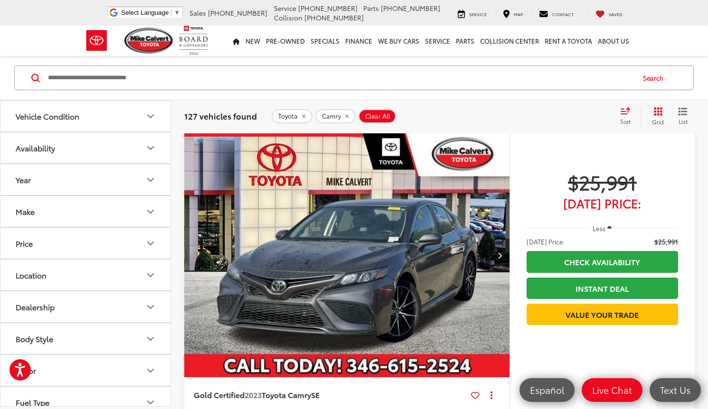
scroll to position [427, 0]
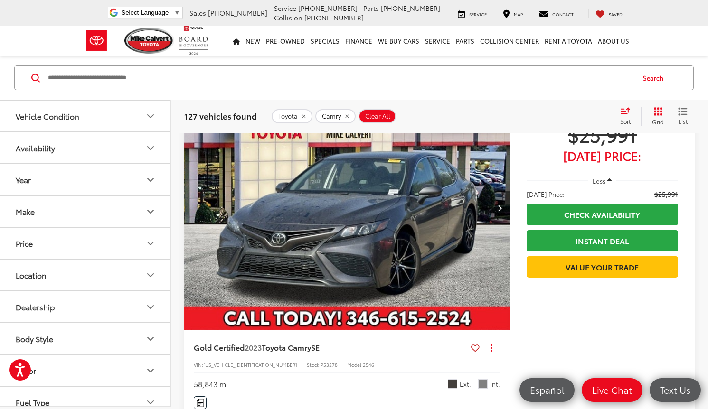
click at [501, 197] on button "Next image" at bounding box center [499, 207] width 19 height 33
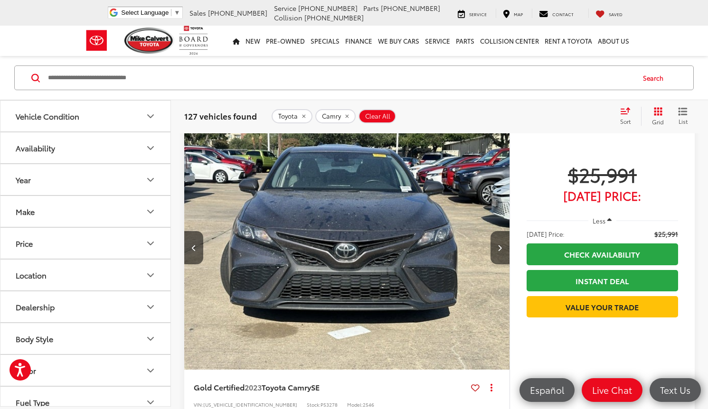
scroll to position [332, 0]
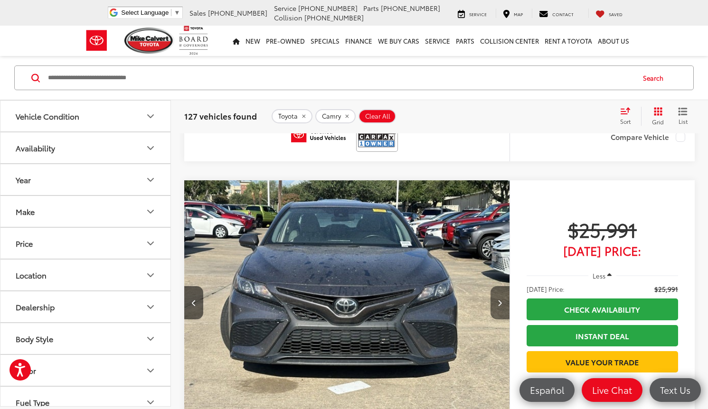
click at [500, 299] on button "Next image" at bounding box center [499, 302] width 19 height 33
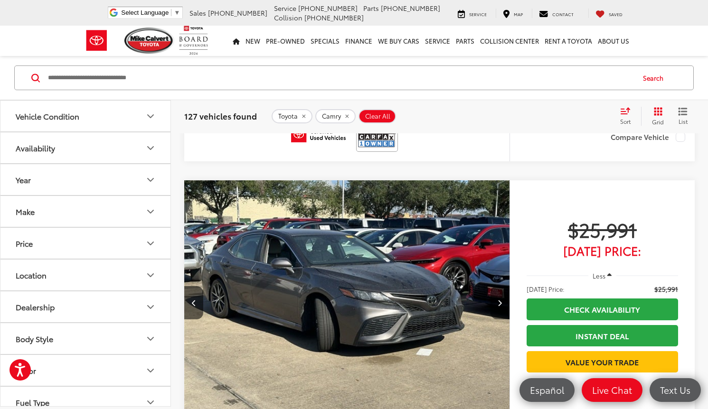
click at [500, 299] on button "Next image" at bounding box center [499, 302] width 19 height 33
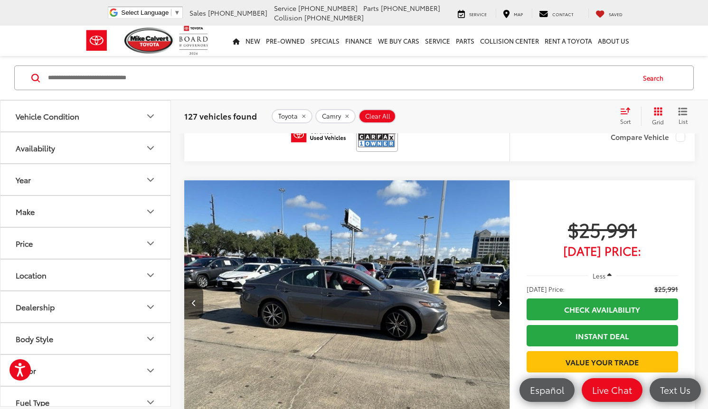
click at [500, 299] on button "Next image" at bounding box center [499, 302] width 19 height 33
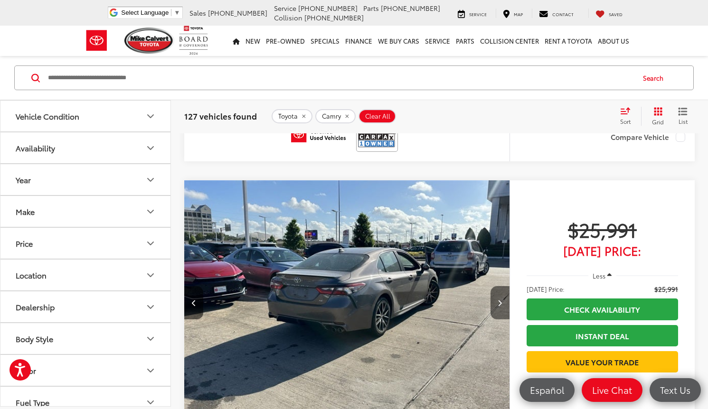
click at [500, 299] on button "Next image" at bounding box center [499, 302] width 19 height 33
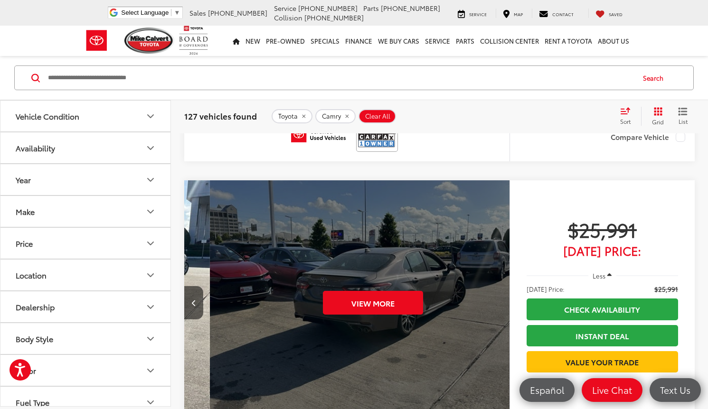
scroll to position [0, 1633]
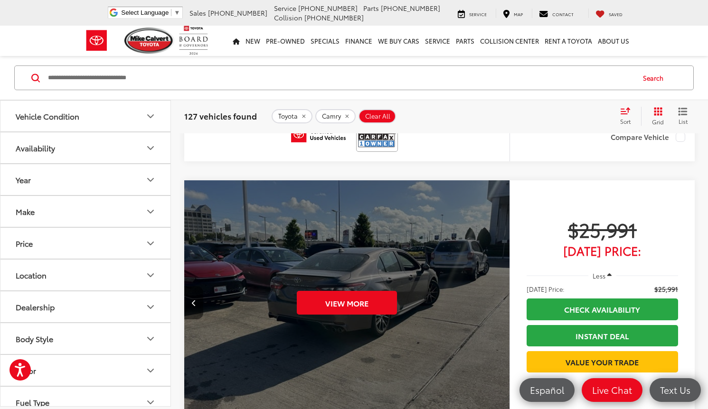
click at [192, 301] on icon "Previous image" at bounding box center [194, 302] width 4 height 7
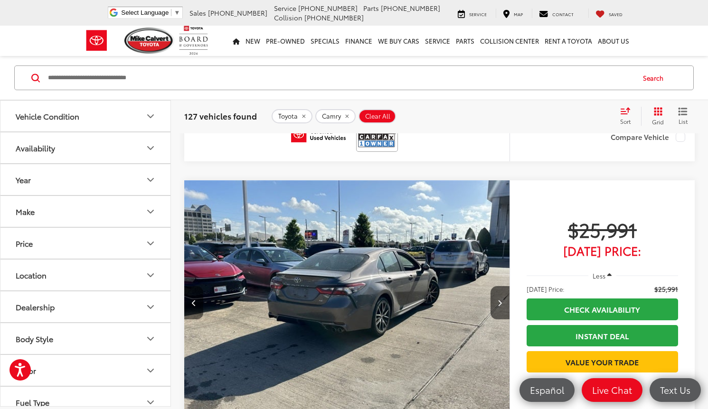
click at [192, 301] on icon "Previous image" at bounding box center [194, 302] width 4 height 7
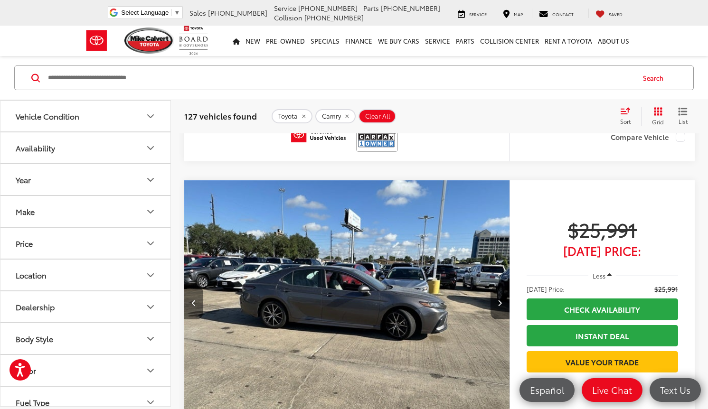
click at [192, 301] on icon "Previous image" at bounding box center [194, 302] width 4 height 7
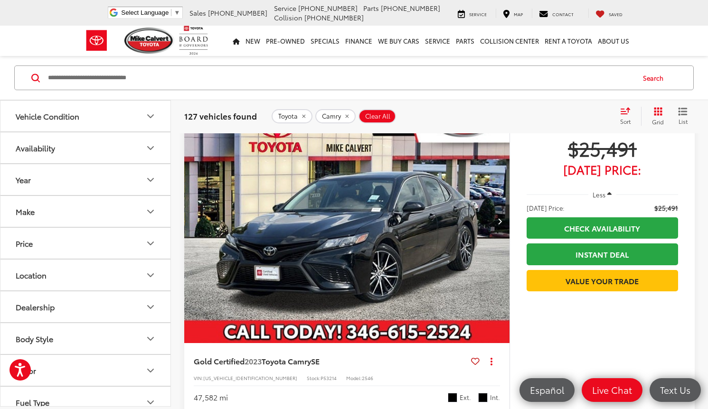
scroll to position [1092, 0]
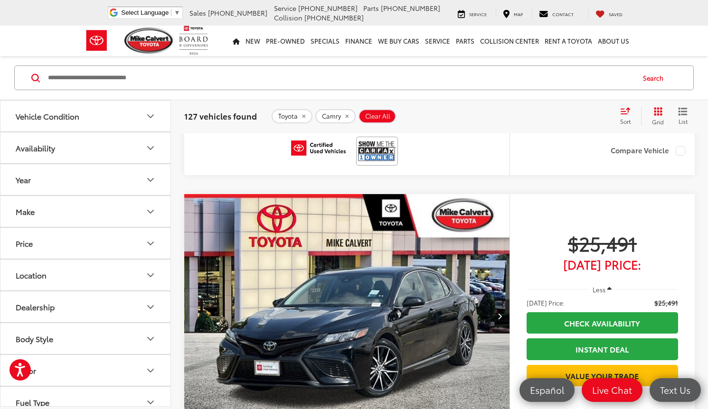
click at [612, 288] on button "Less" at bounding box center [602, 289] width 28 height 17
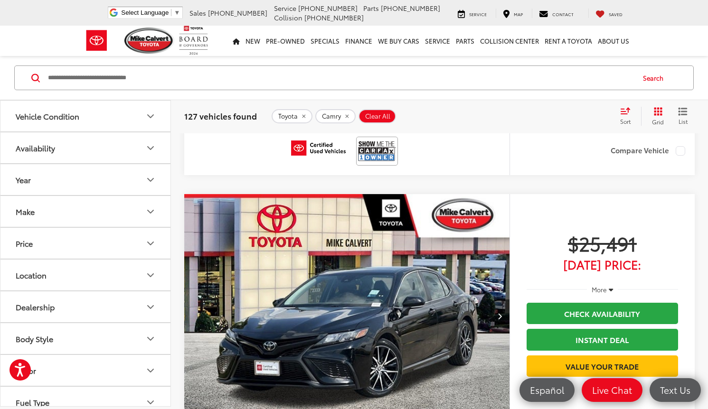
click at [611, 288] on icon "button" at bounding box center [610, 289] width 4 height 7
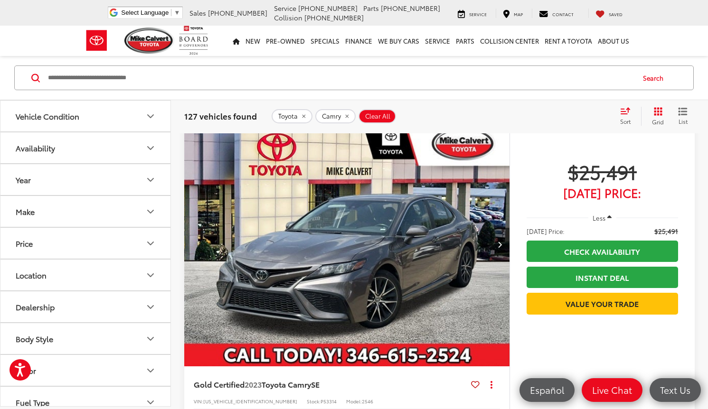
scroll to position [2515, 0]
